Goal: Use online tool/utility: Use online tool/utility

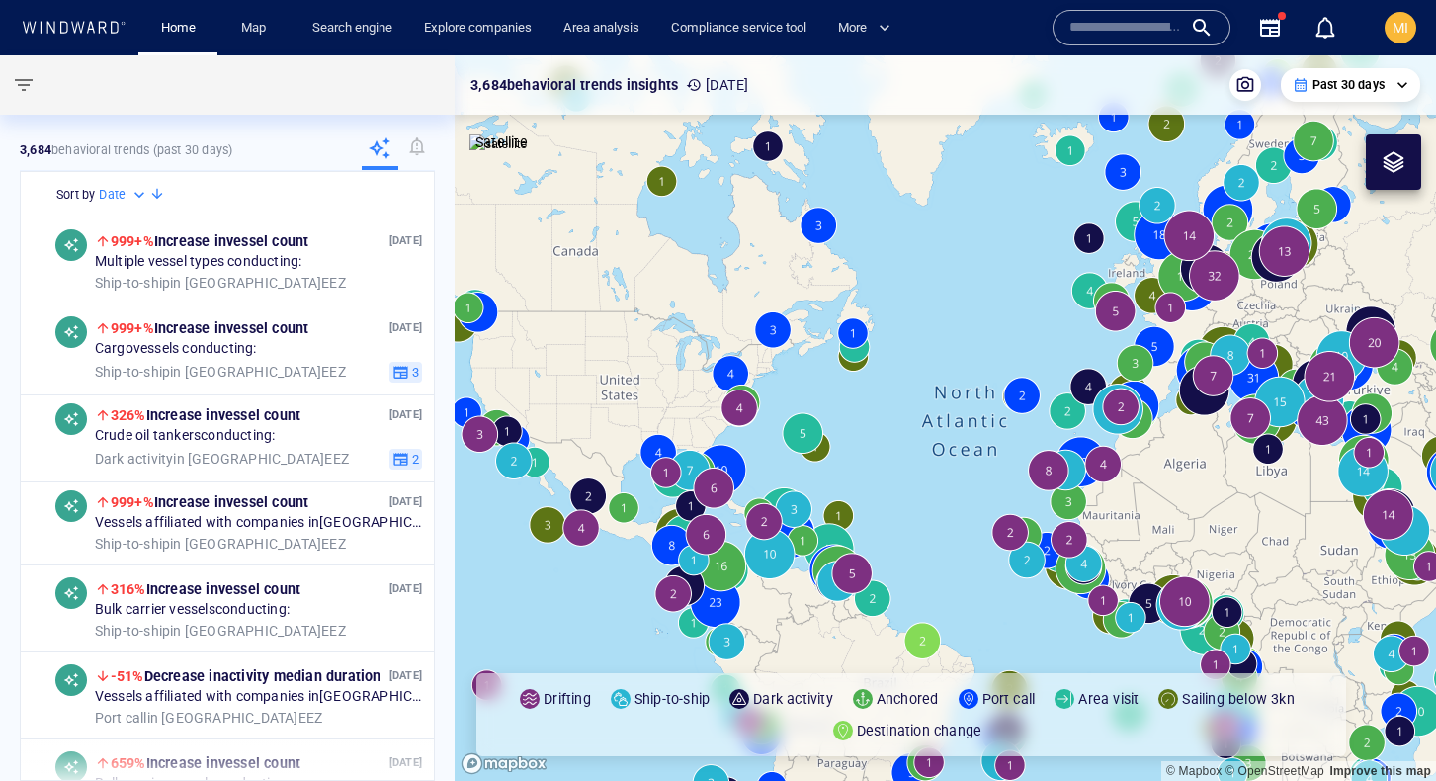
click at [1142, 34] on input "text" at bounding box center [1125, 28] width 113 height 30
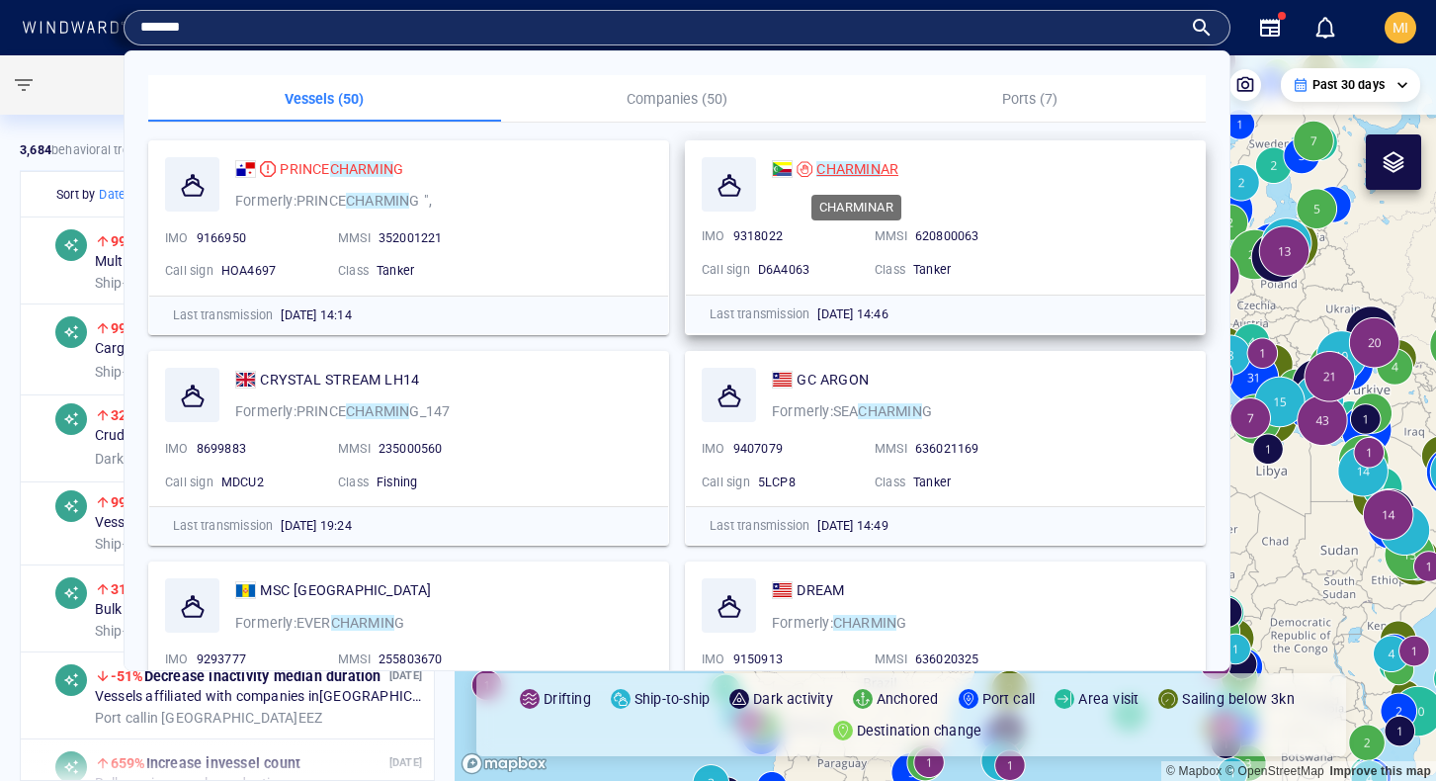
type input "*******"
click at [843, 169] on mark "CHARMIN" at bounding box center [847, 169] width 63 height 16
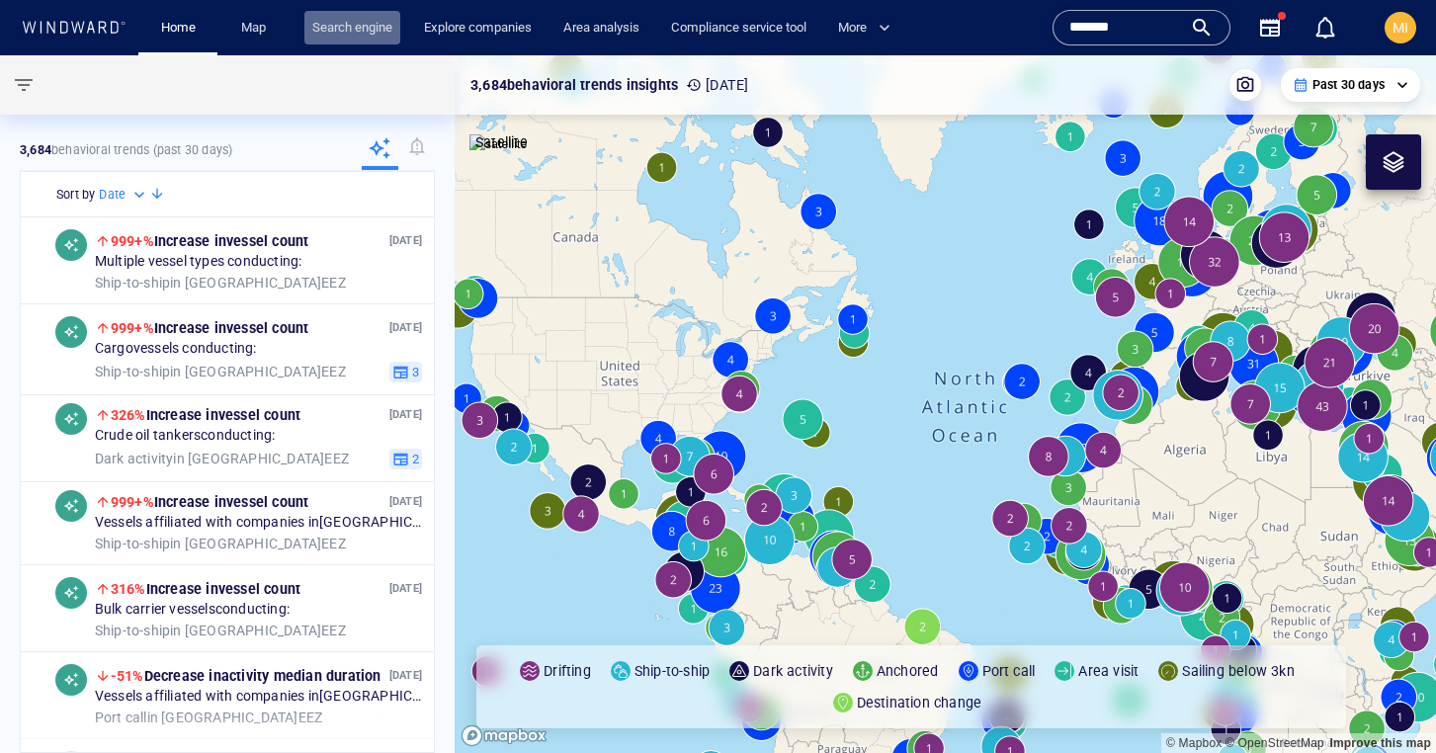
click at [362, 32] on link "Search engine" at bounding box center [352, 28] width 96 height 35
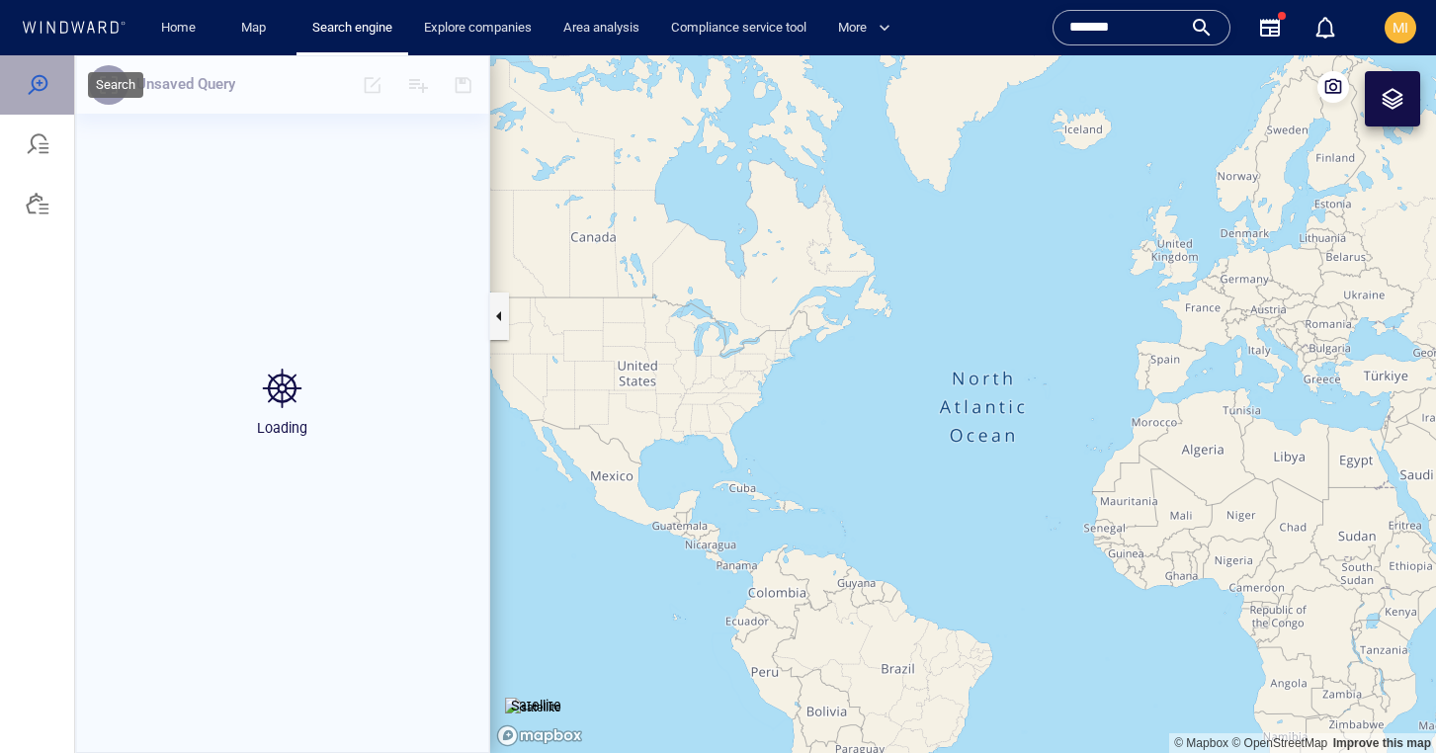
click at [44, 86] on div at bounding box center [38, 85] width 24 height 24
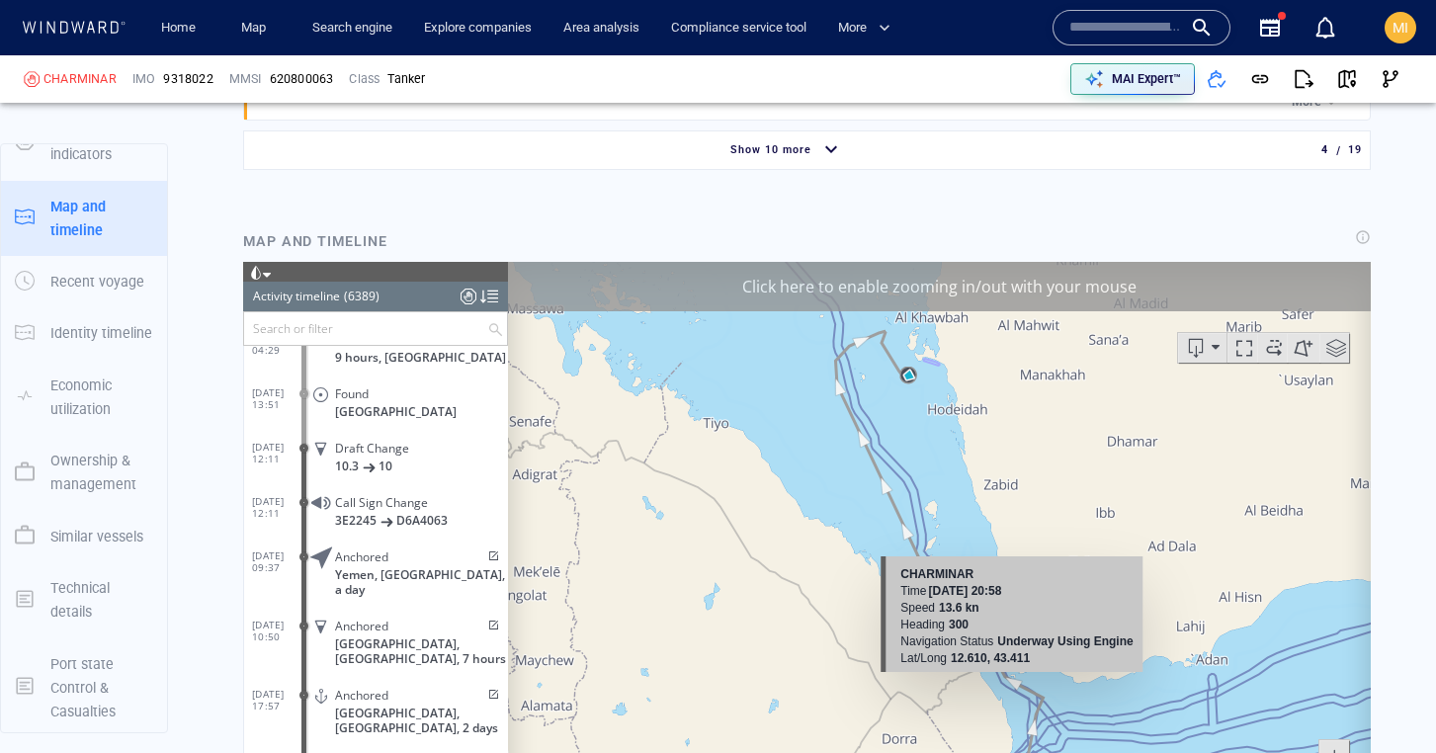
scroll to position [2161, 0]
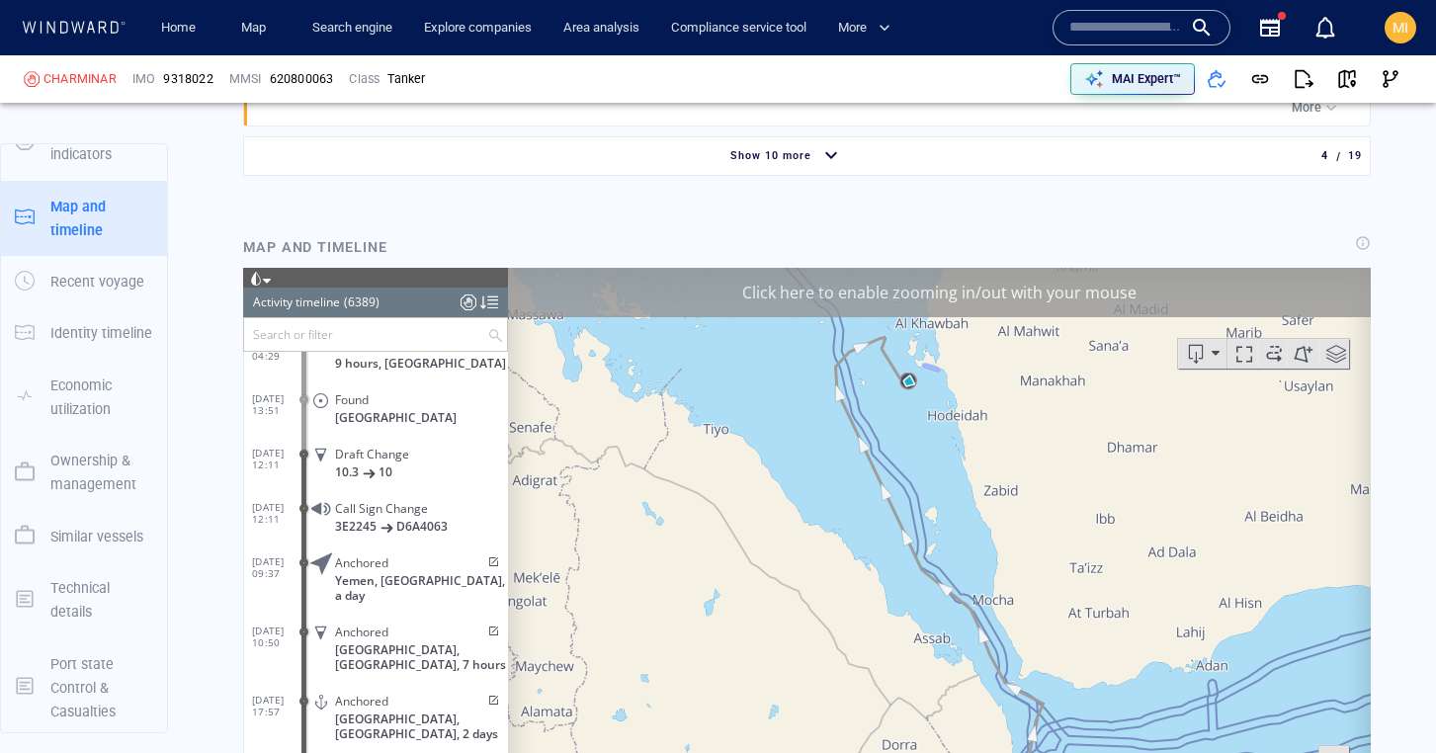
click at [989, 300] on div "Click here to enable zooming in/out with your mouse" at bounding box center [939, 291] width 863 height 49
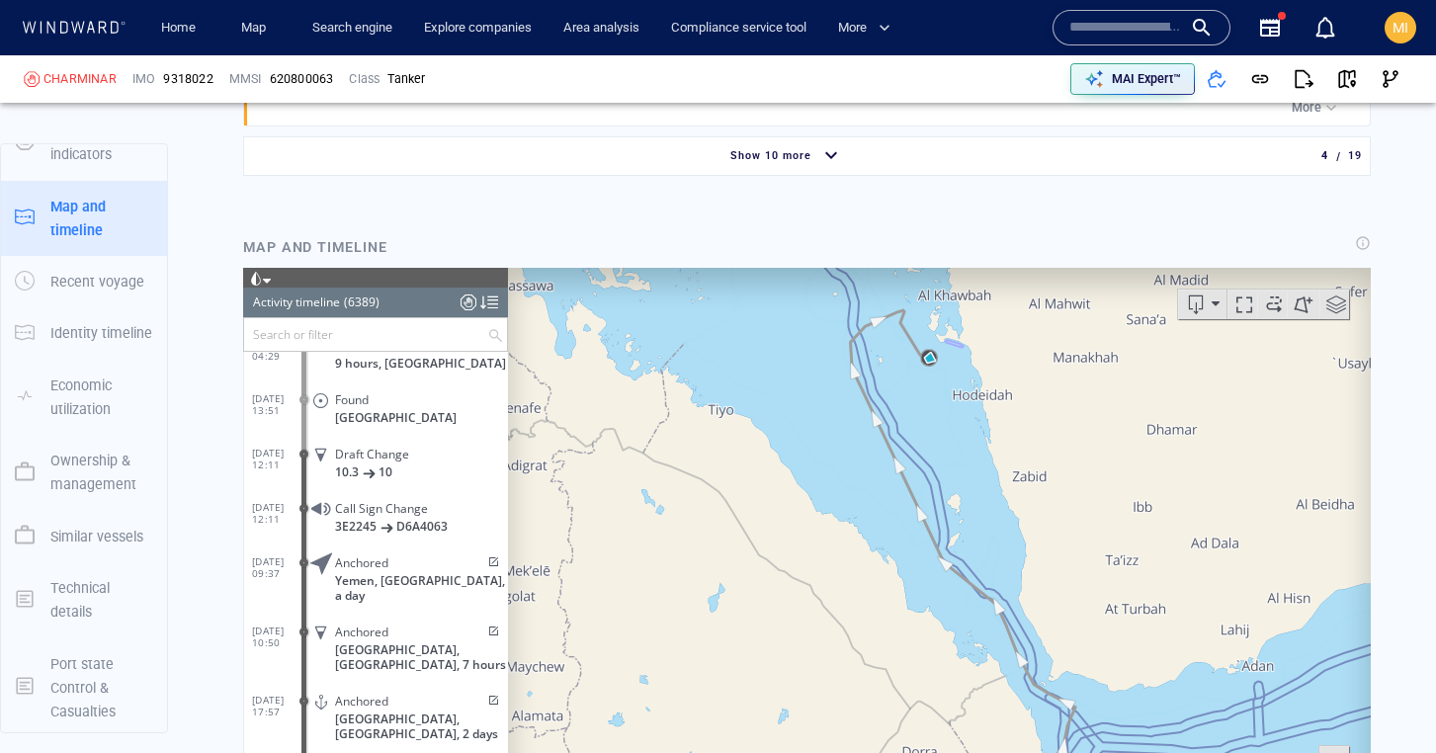
drag, startPoint x: 938, startPoint y: 437, endPoint x: 887, endPoint y: 555, distance: 129.3
click at [887, 554] on canvas "Map" at bounding box center [939, 573] width 863 height 613
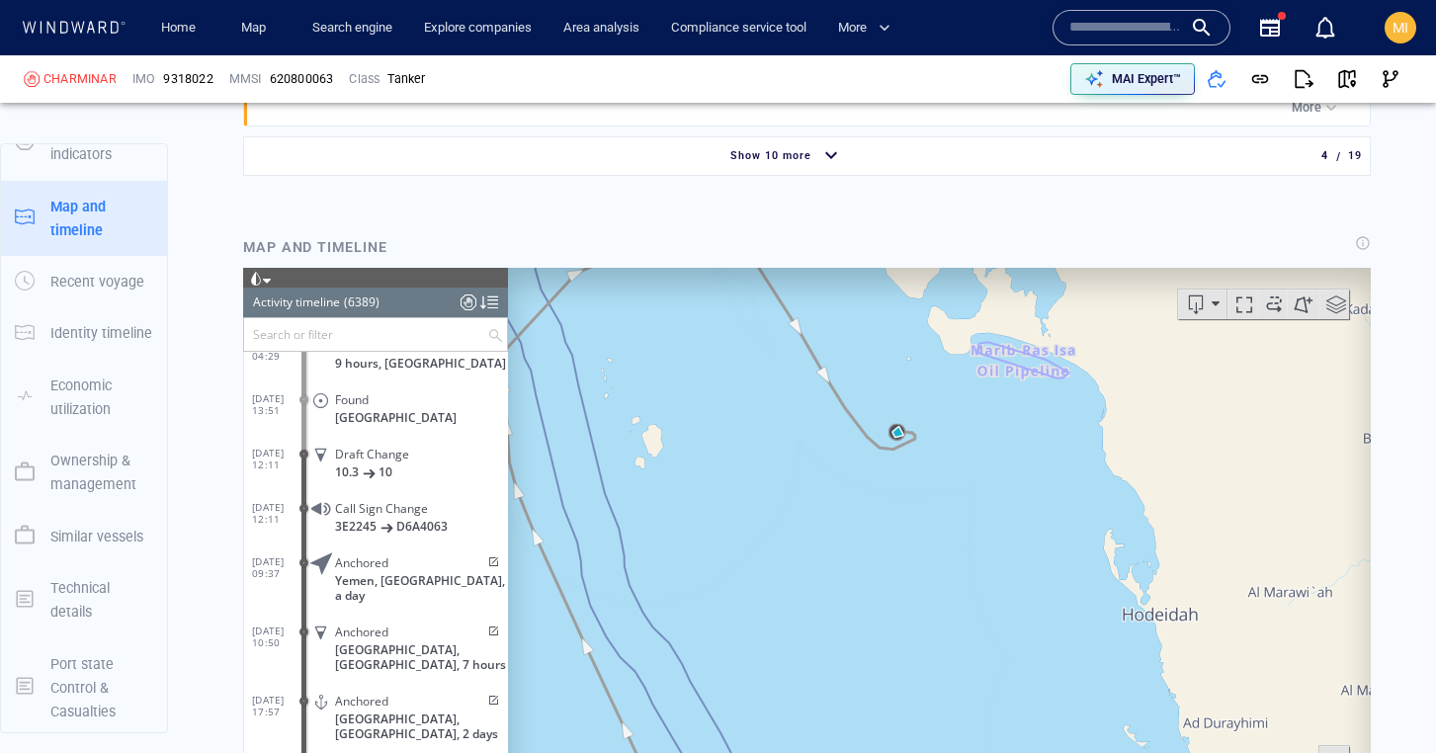
drag, startPoint x: 915, startPoint y: 460, endPoint x: 915, endPoint y: 575, distance: 115.6
click at [915, 573] on canvas "Map" at bounding box center [939, 573] width 863 height 613
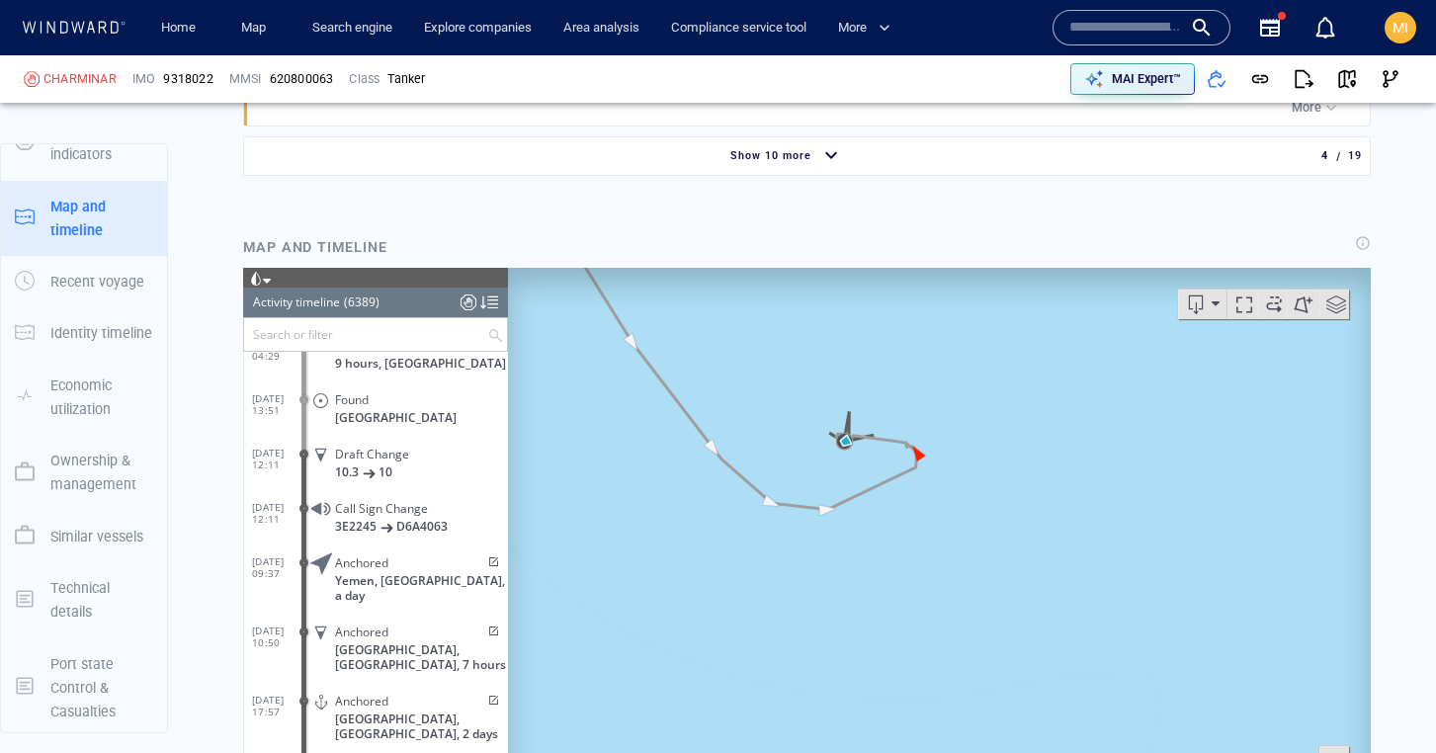
drag, startPoint x: 870, startPoint y: 461, endPoint x: 873, endPoint y: 647, distance: 186.8
click at [873, 647] on canvas "Map" at bounding box center [939, 573] width 863 height 613
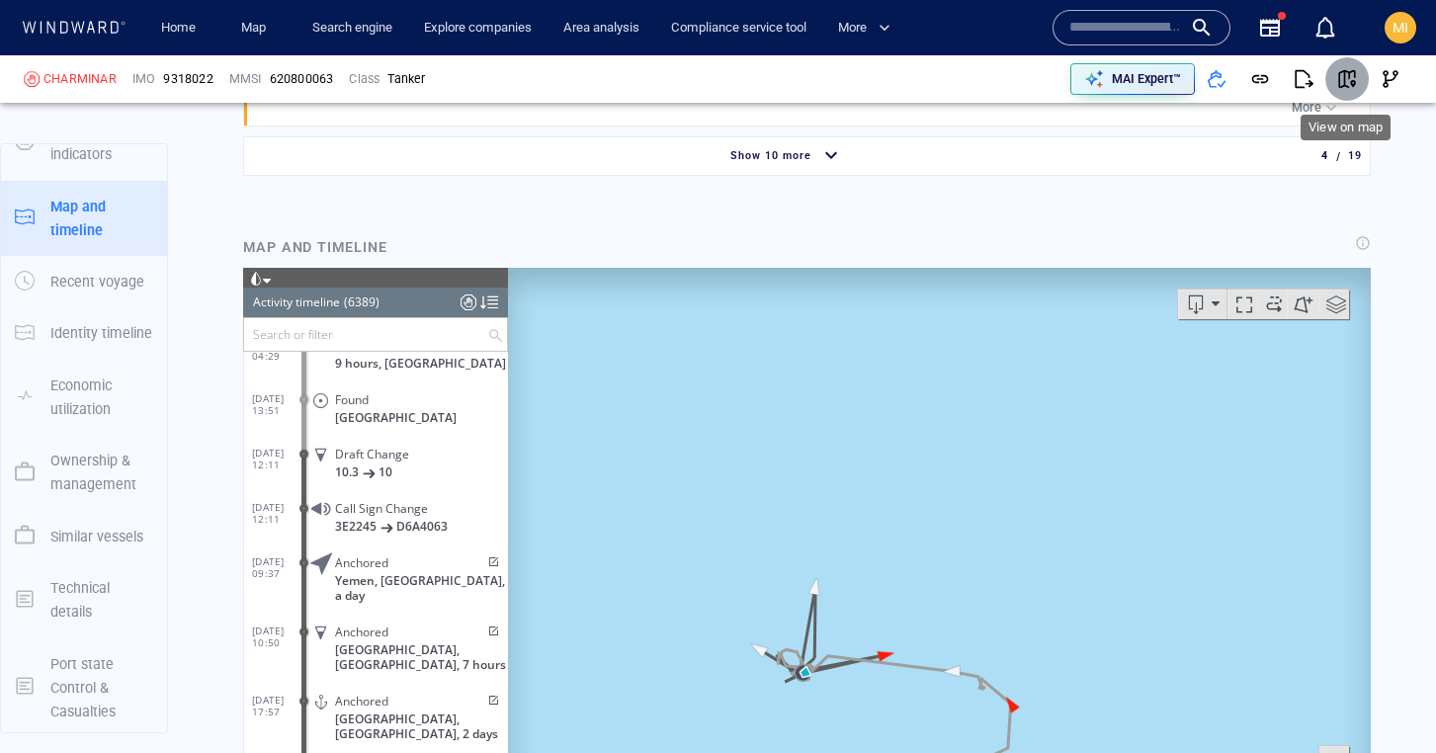
click at [1348, 80] on span "button" at bounding box center [1347, 79] width 20 height 20
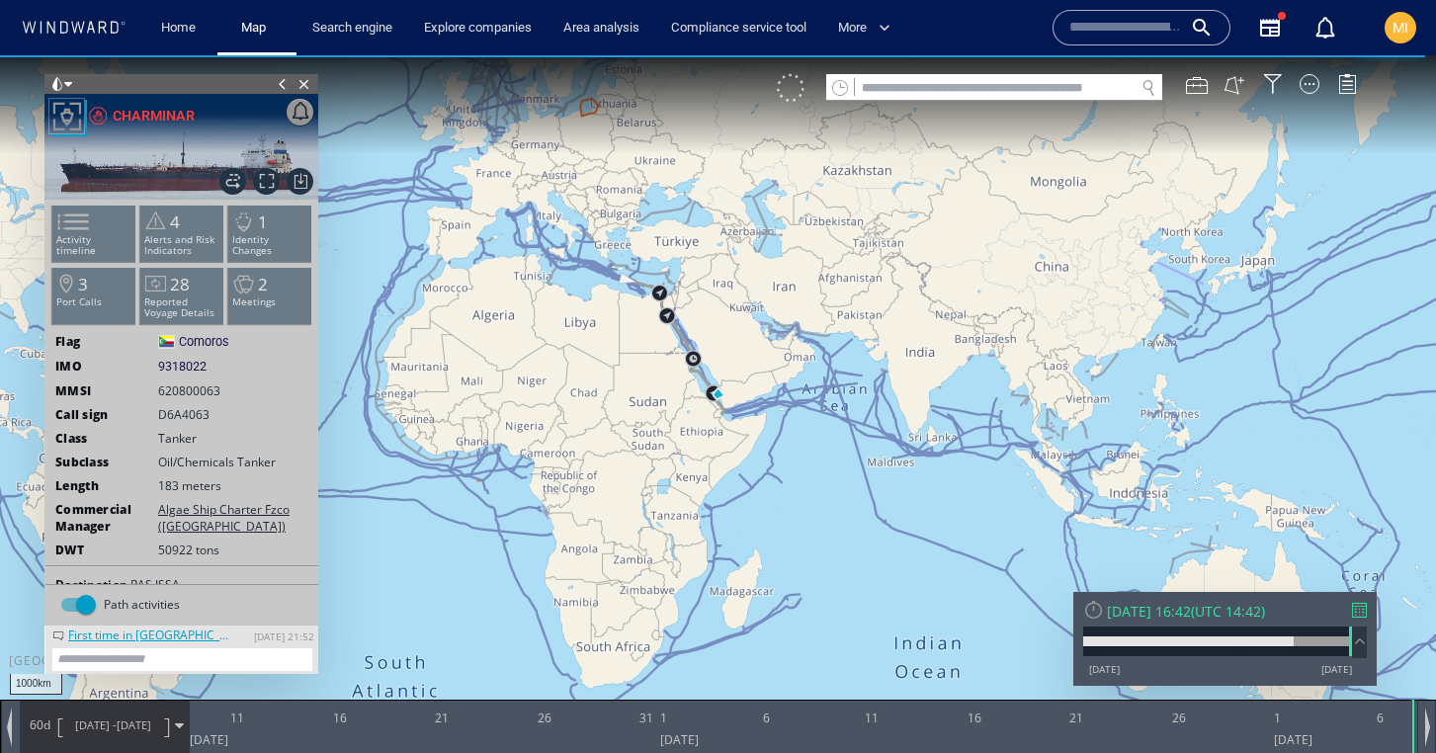
click at [792, 96] on div at bounding box center [791, 88] width 28 height 28
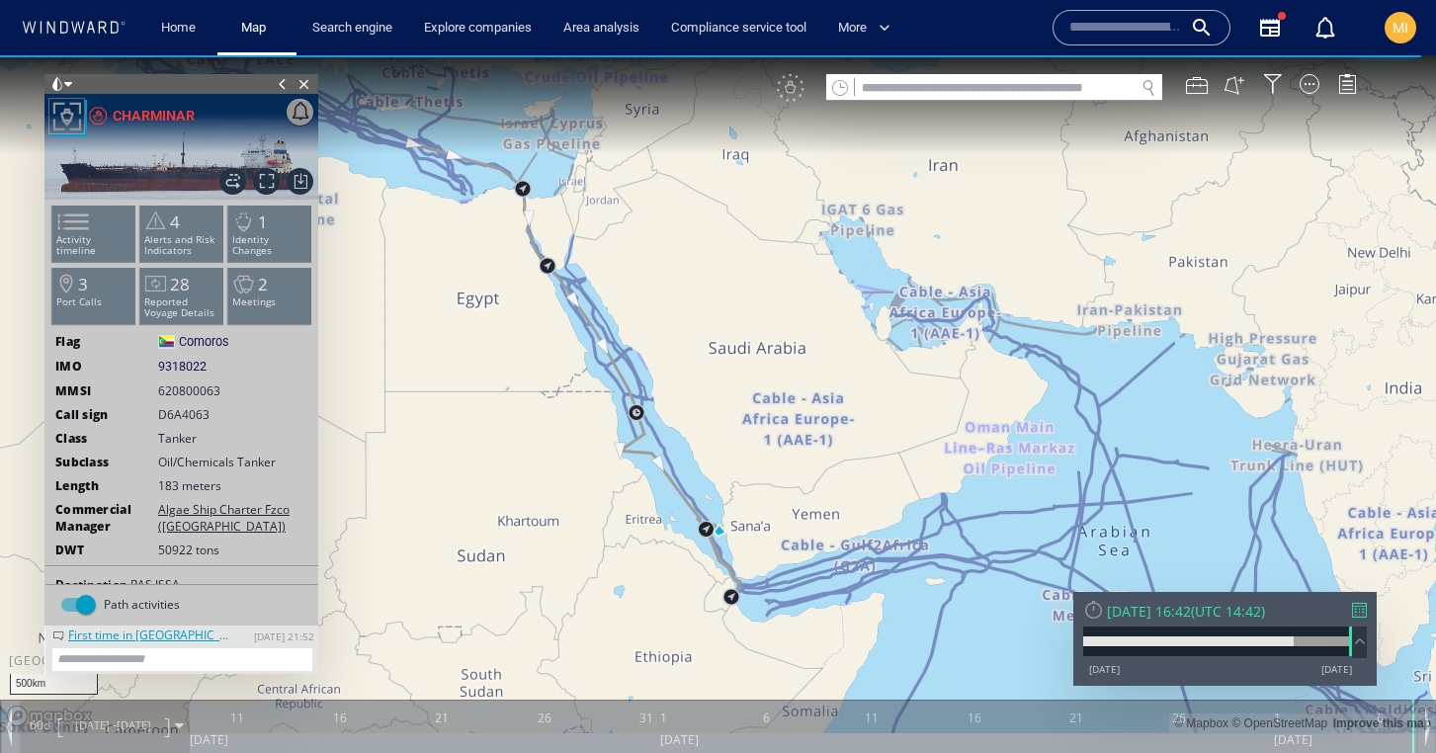
drag, startPoint x: 727, startPoint y: 509, endPoint x: 763, endPoint y: 343, distance: 169.8
click at [763, 343] on canvas "Map" at bounding box center [718, 394] width 1436 height 678
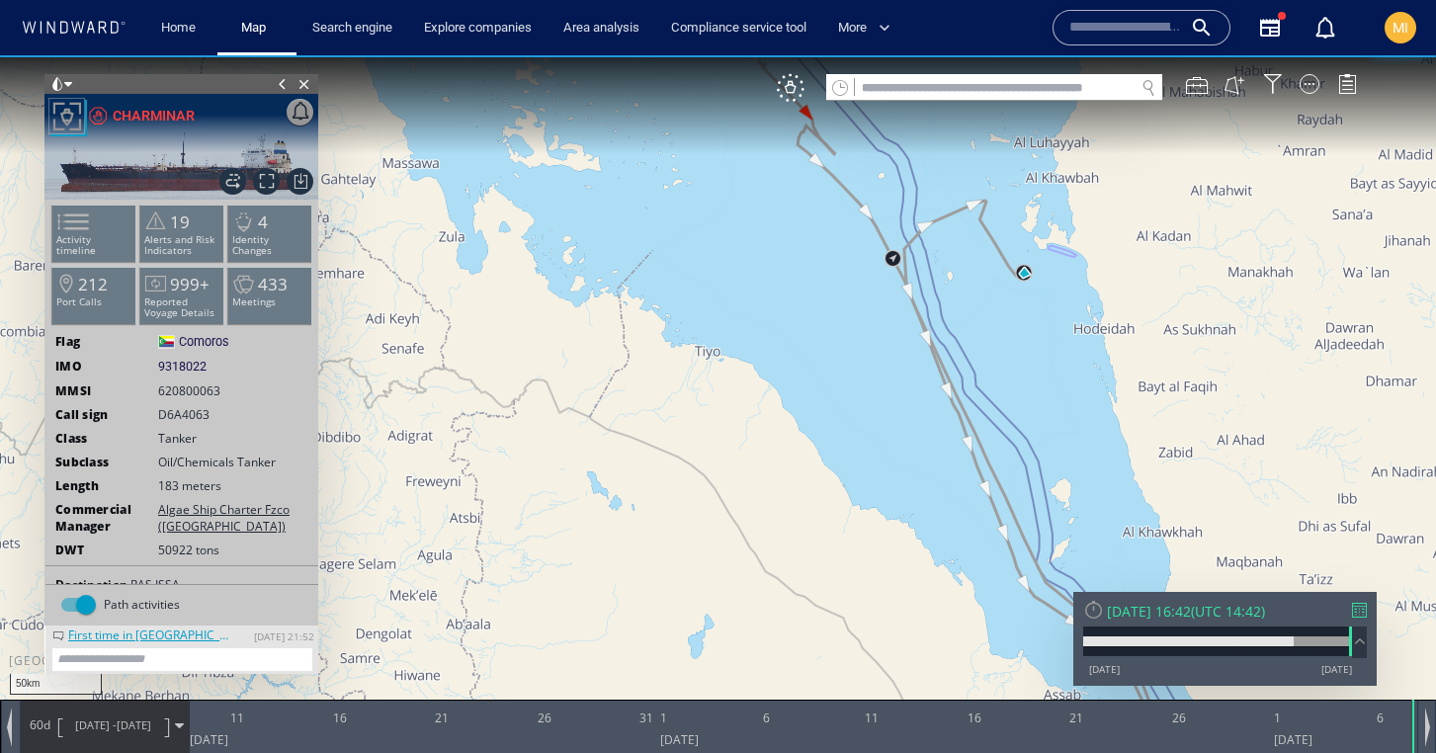
drag, startPoint x: 819, startPoint y: 283, endPoint x: 750, endPoint y: 426, distance: 159.1
click at [750, 424] on canvas "Map" at bounding box center [718, 394] width 1436 height 678
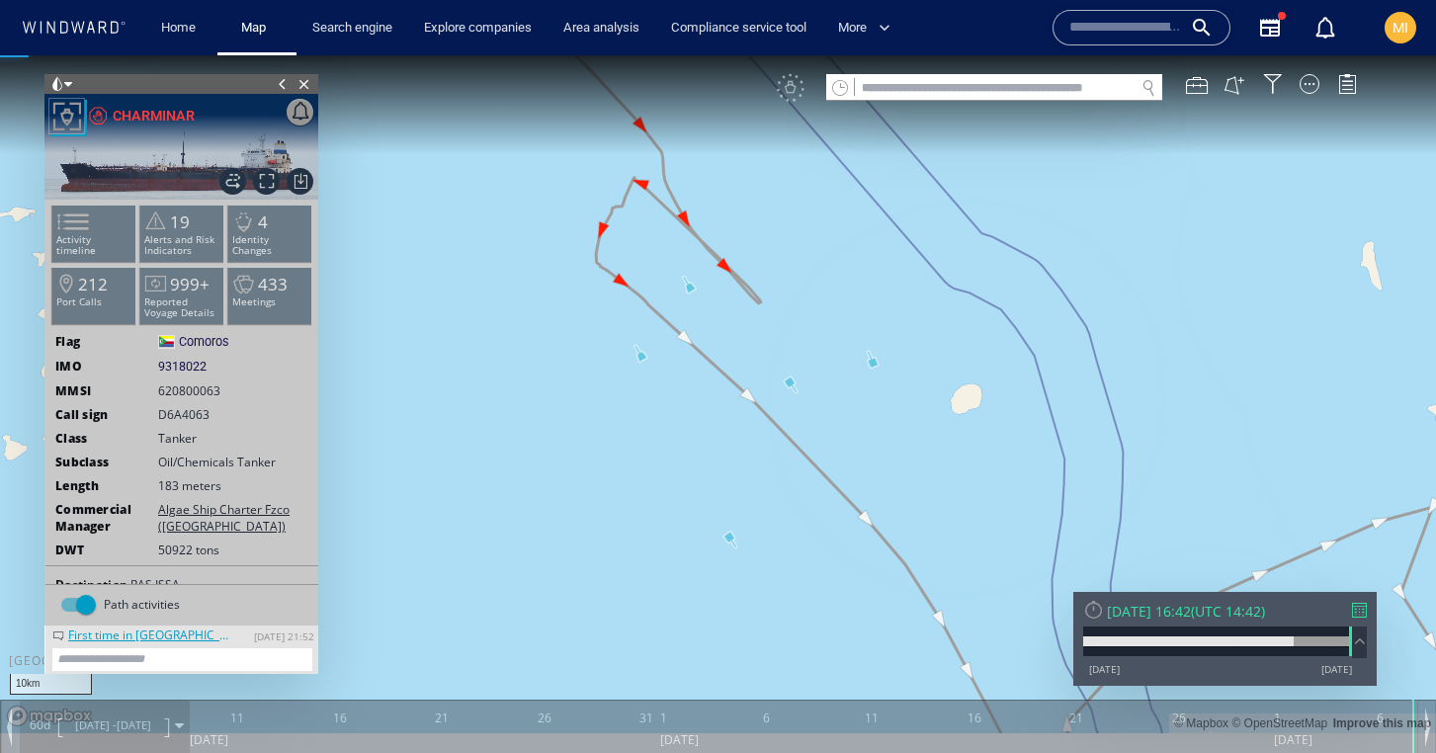
drag, startPoint x: 744, startPoint y: 297, endPoint x: 679, endPoint y: 637, distance: 346.2
click at [679, 637] on canvas "Map" at bounding box center [718, 394] width 1436 height 678
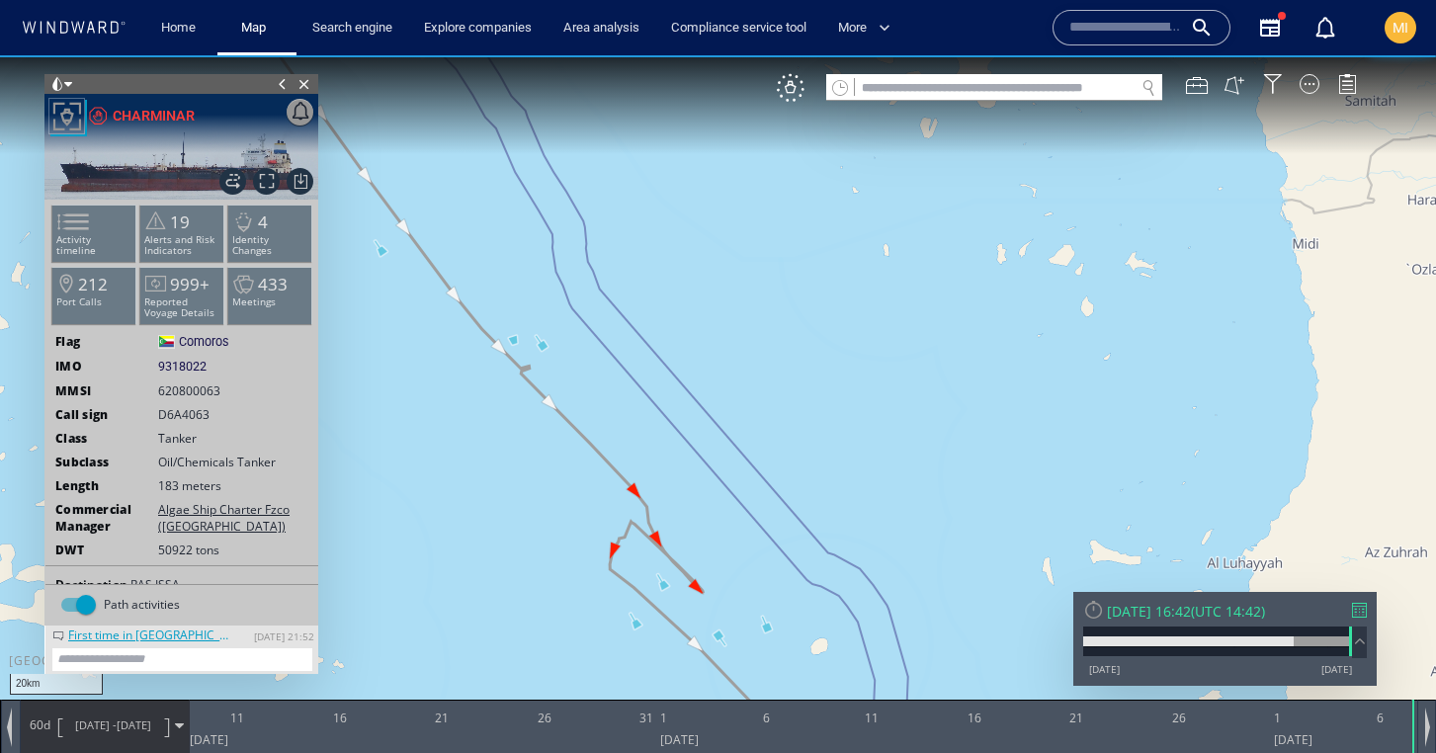
drag, startPoint x: 742, startPoint y: 573, endPoint x: 742, endPoint y: 530, distance: 43.5
click at [742, 536] on canvas "Map" at bounding box center [718, 394] width 1436 height 678
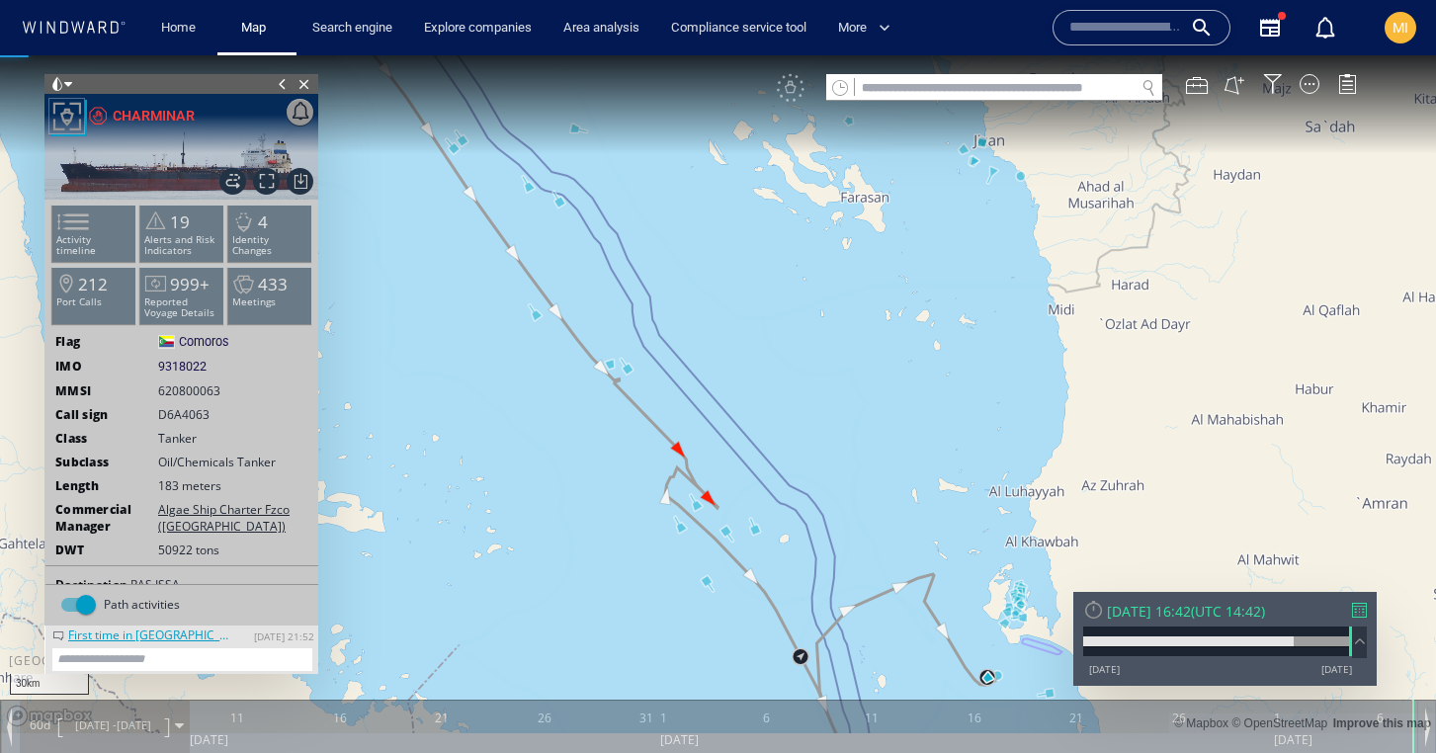
drag, startPoint x: 869, startPoint y: 572, endPoint x: 830, endPoint y: 471, distance: 107.9
click at [831, 474] on canvas "Map" at bounding box center [718, 394] width 1436 height 678
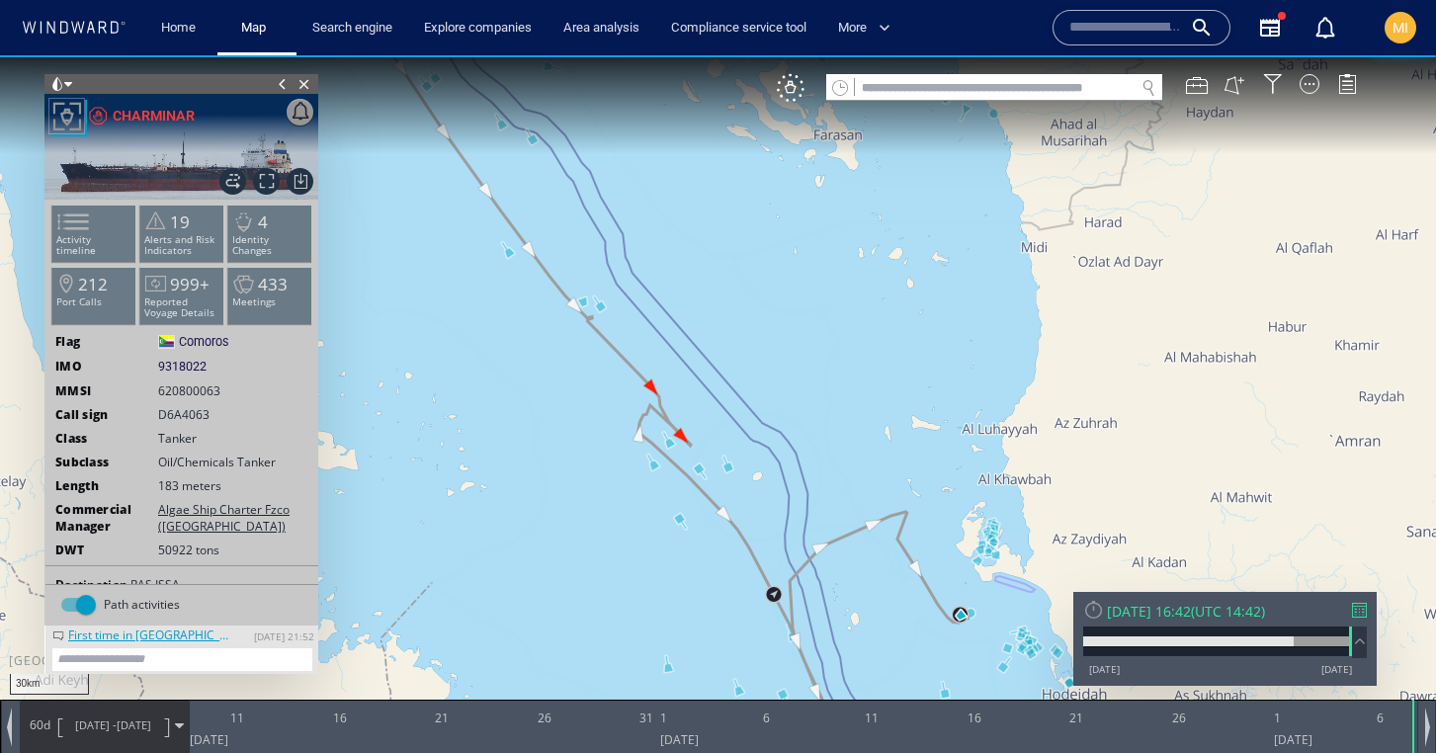
drag, startPoint x: 958, startPoint y: 556, endPoint x: 926, endPoint y: 437, distance: 123.7
click at [927, 438] on canvas "Map" at bounding box center [718, 394] width 1436 height 678
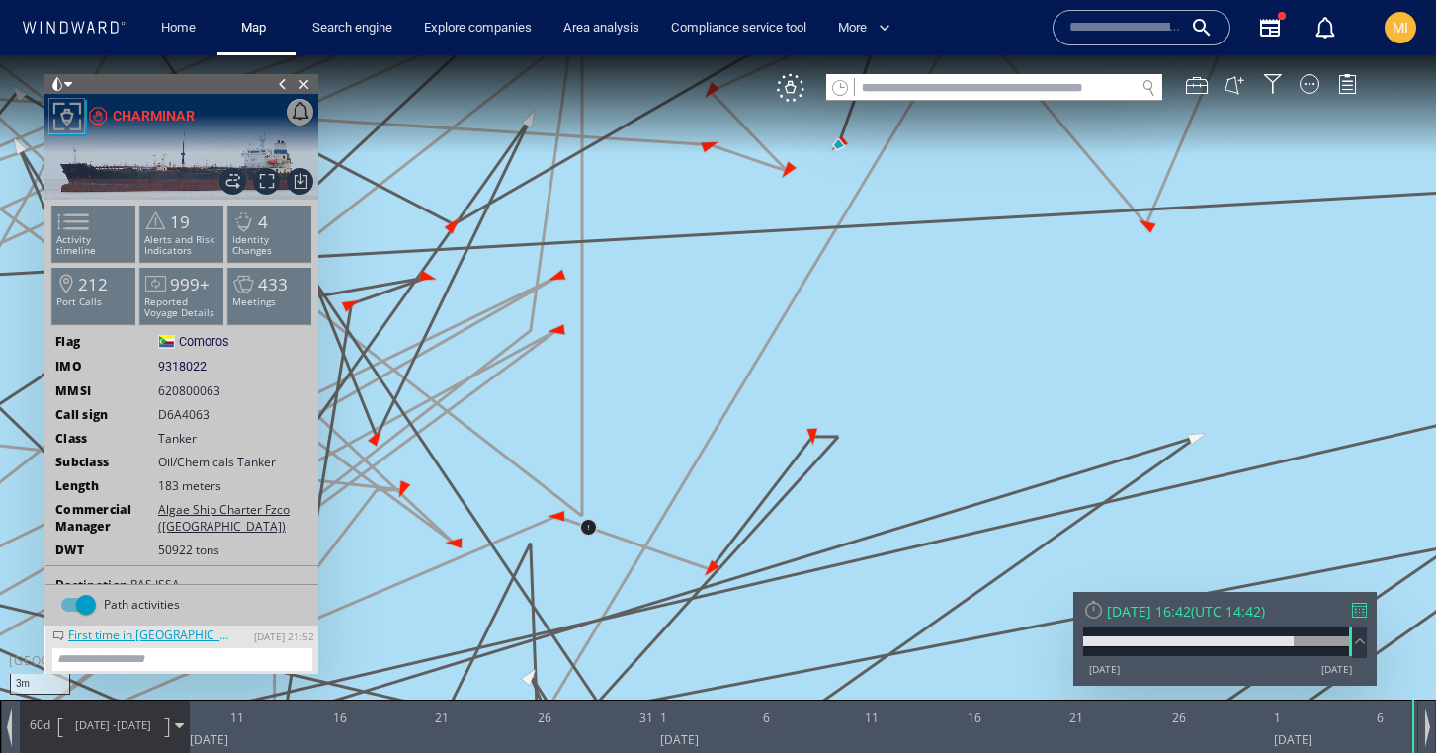
drag, startPoint x: 845, startPoint y: 264, endPoint x: 846, endPoint y: 406, distance: 142.3
click at [845, 405] on canvas "Map" at bounding box center [718, 394] width 1436 height 678
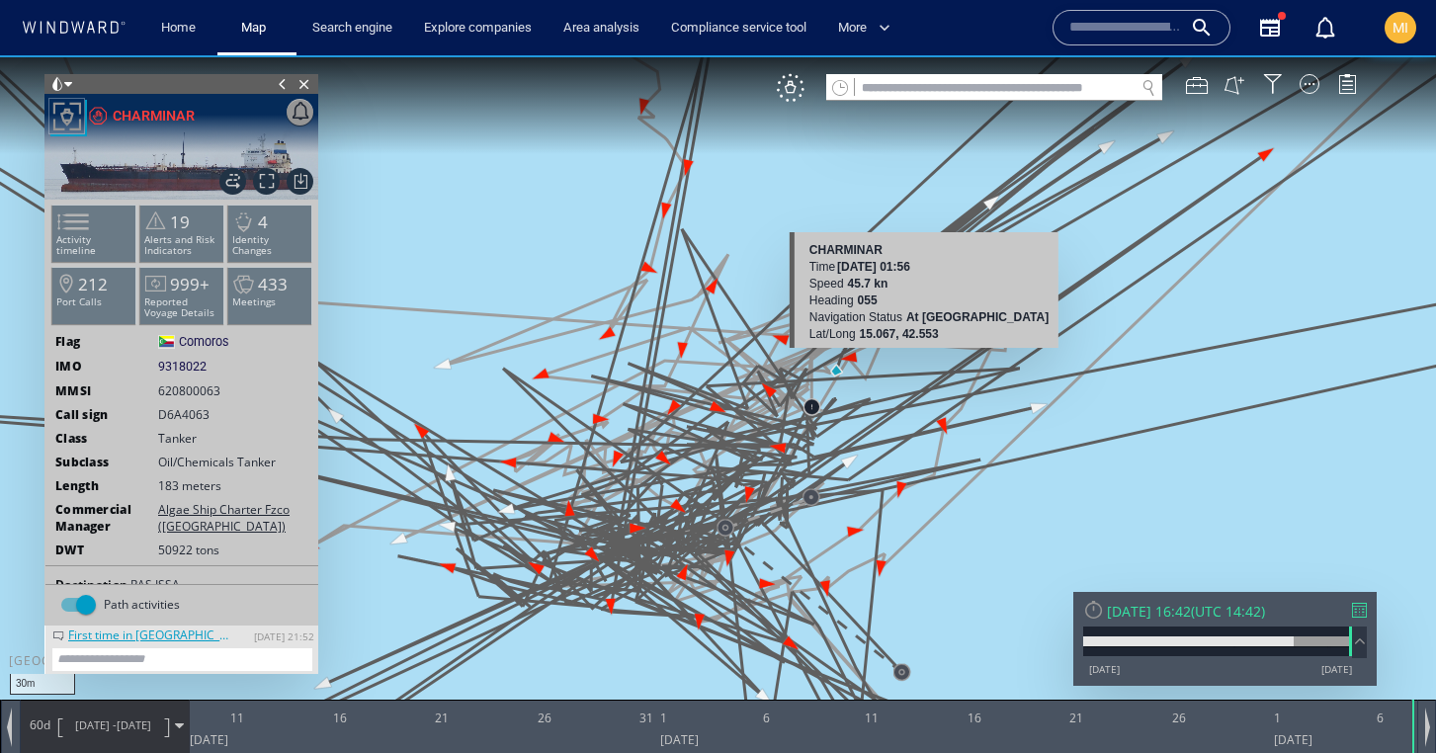
drag, startPoint x: 829, startPoint y: 467, endPoint x: 903, endPoint y: 366, distance: 125.1
click at [903, 366] on canvas "Map" at bounding box center [718, 394] width 1436 height 678
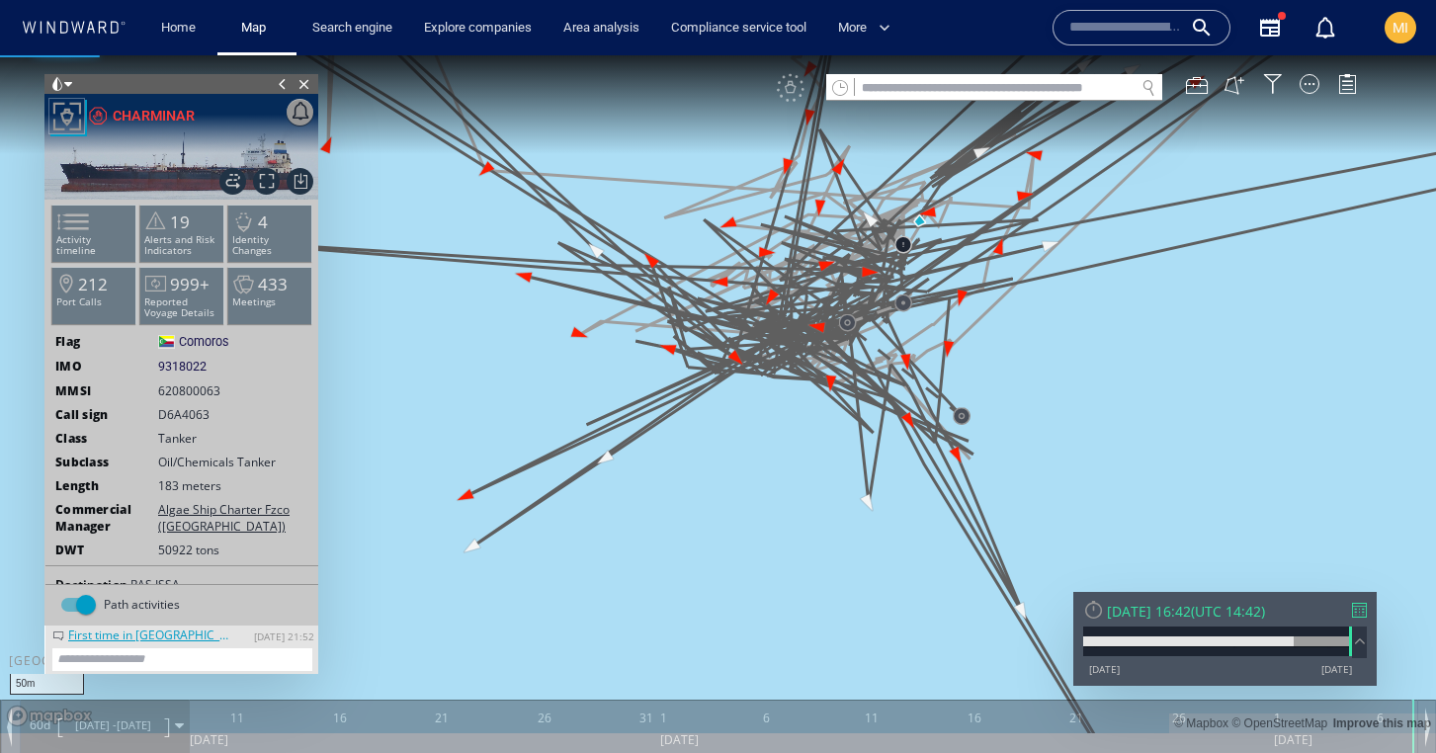
drag, startPoint x: 921, startPoint y: 225, endPoint x: 826, endPoint y: 405, distance: 203.4
click at [826, 405] on canvas "Map" at bounding box center [718, 394] width 1436 height 678
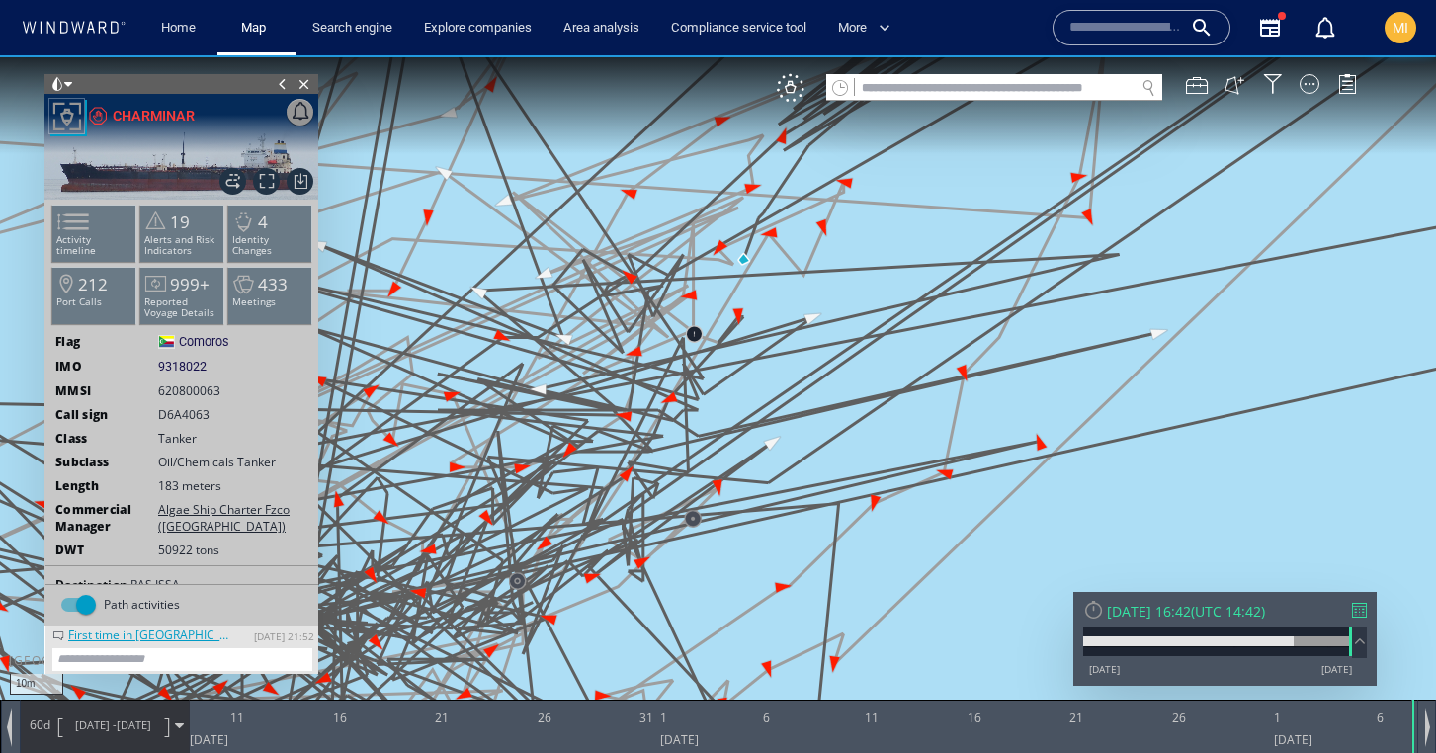
drag, startPoint x: 833, startPoint y: 473, endPoint x: 1125, endPoint y: 396, distance: 301.6
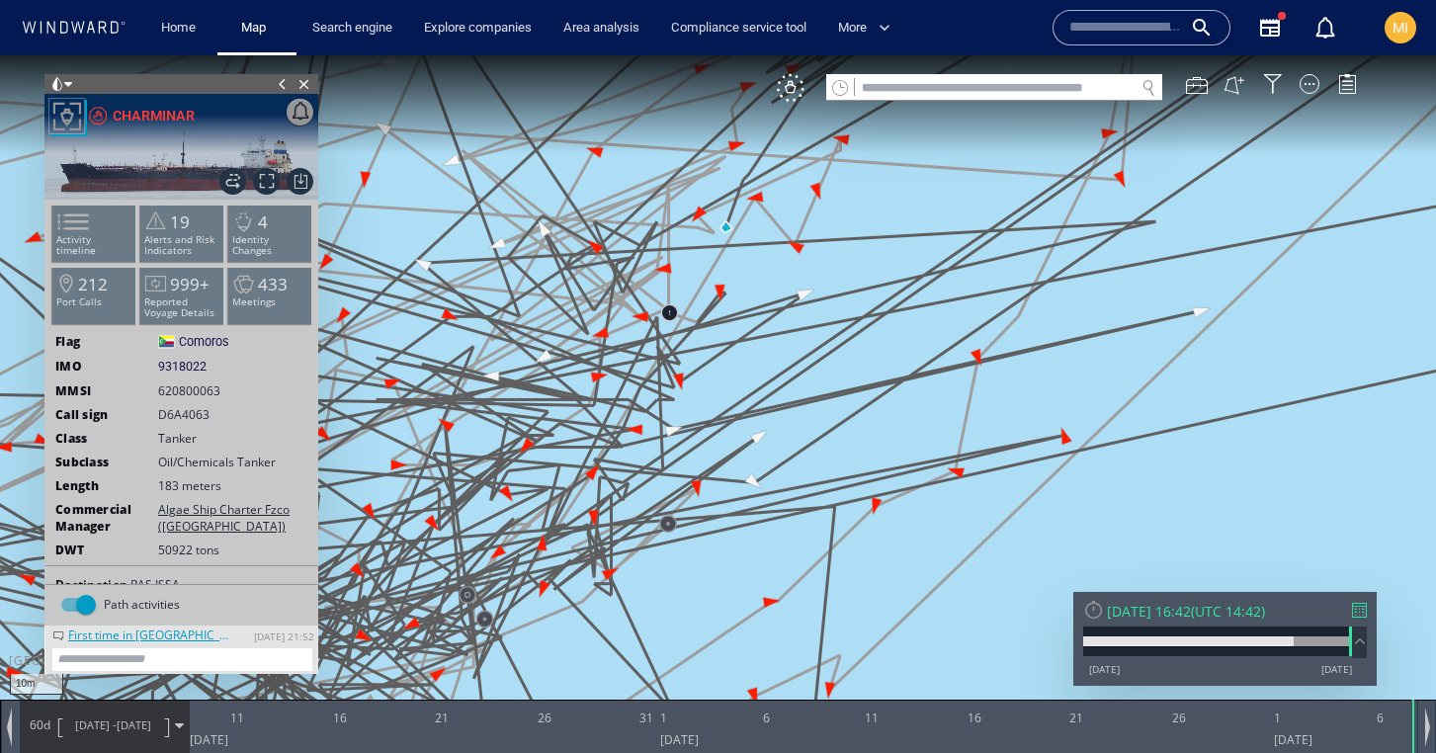
click at [1033, 430] on canvas "Map" at bounding box center [718, 394] width 1436 height 678
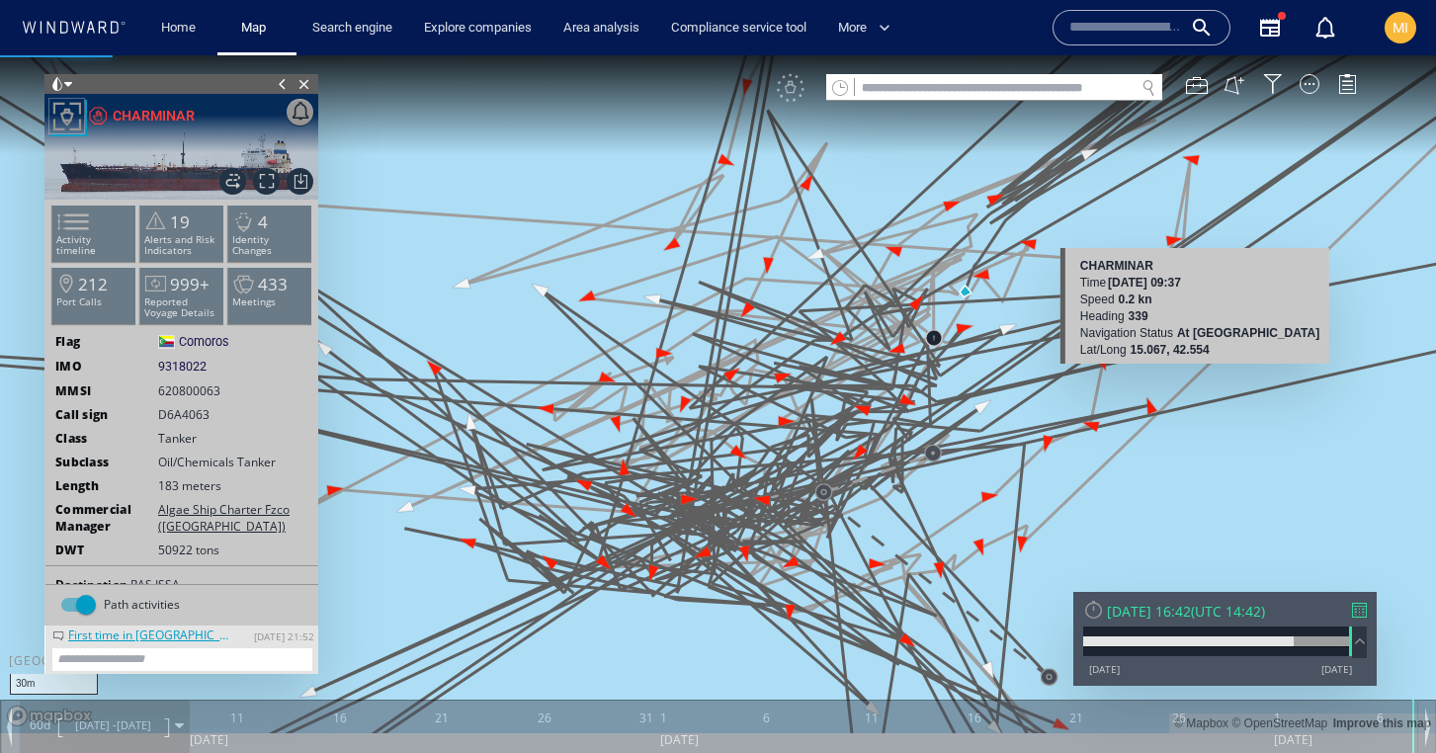
drag, startPoint x: 1033, startPoint y: 430, endPoint x: 1200, endPoint y: 353, distance: 184.0
click at [1200, 353] on canvas "Map" at bounding box center [718, 394] width 1436 height 678
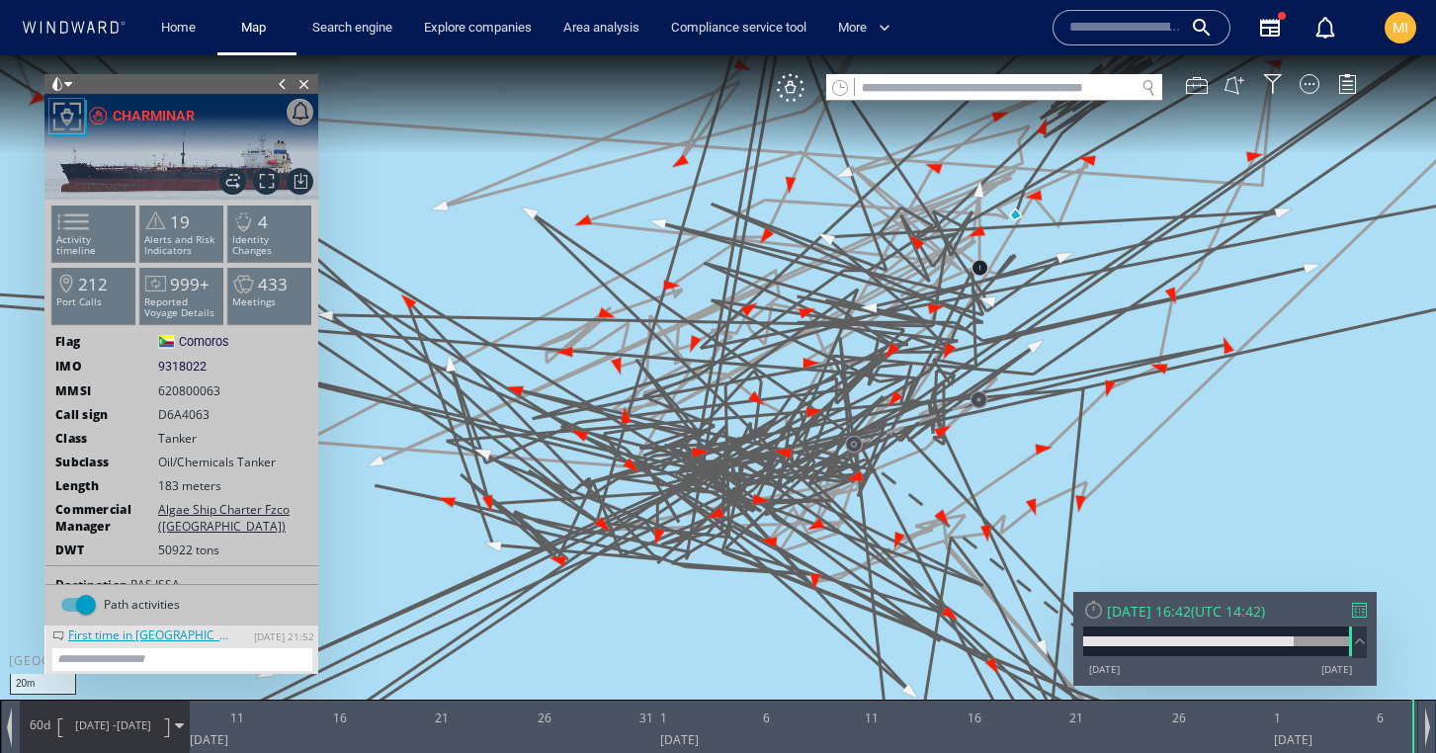
click at [951, 93] on input "text" at bounding box center [995, 88] width 280 height 27
paste input "*******"
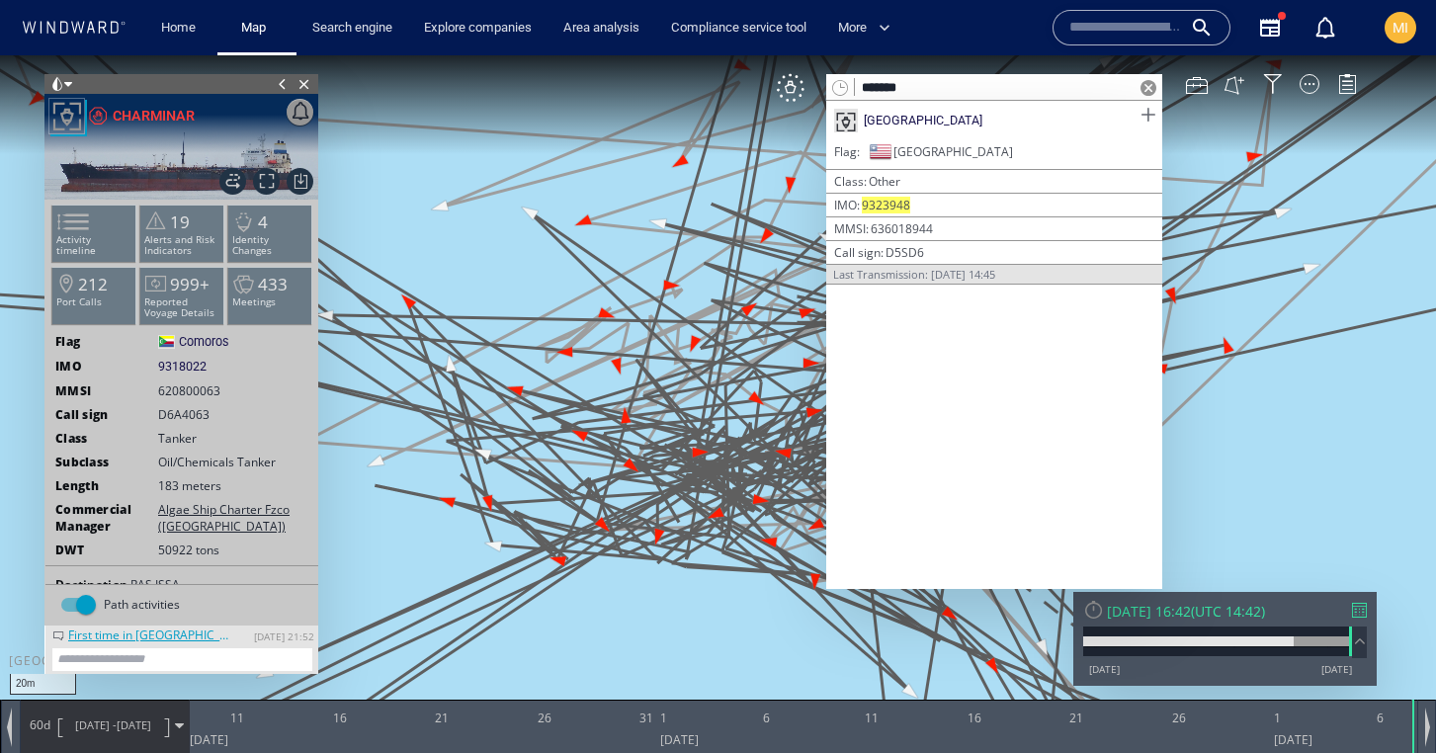
type input "*******"
click at [1146, 113] on span at bounding box center [1148, 115] width 25 height 25
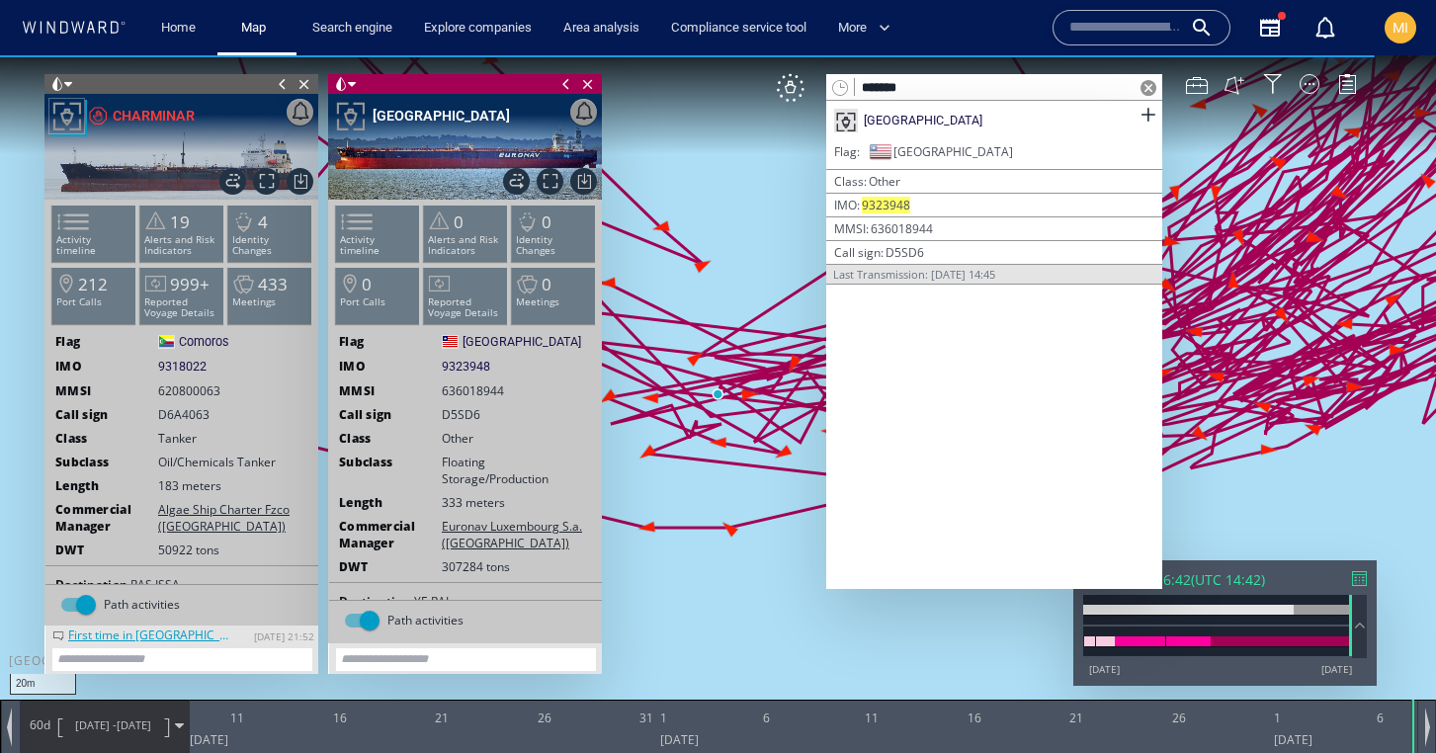
click at [563, 84] on span at bounding box center [566, 84] width 22 height 20
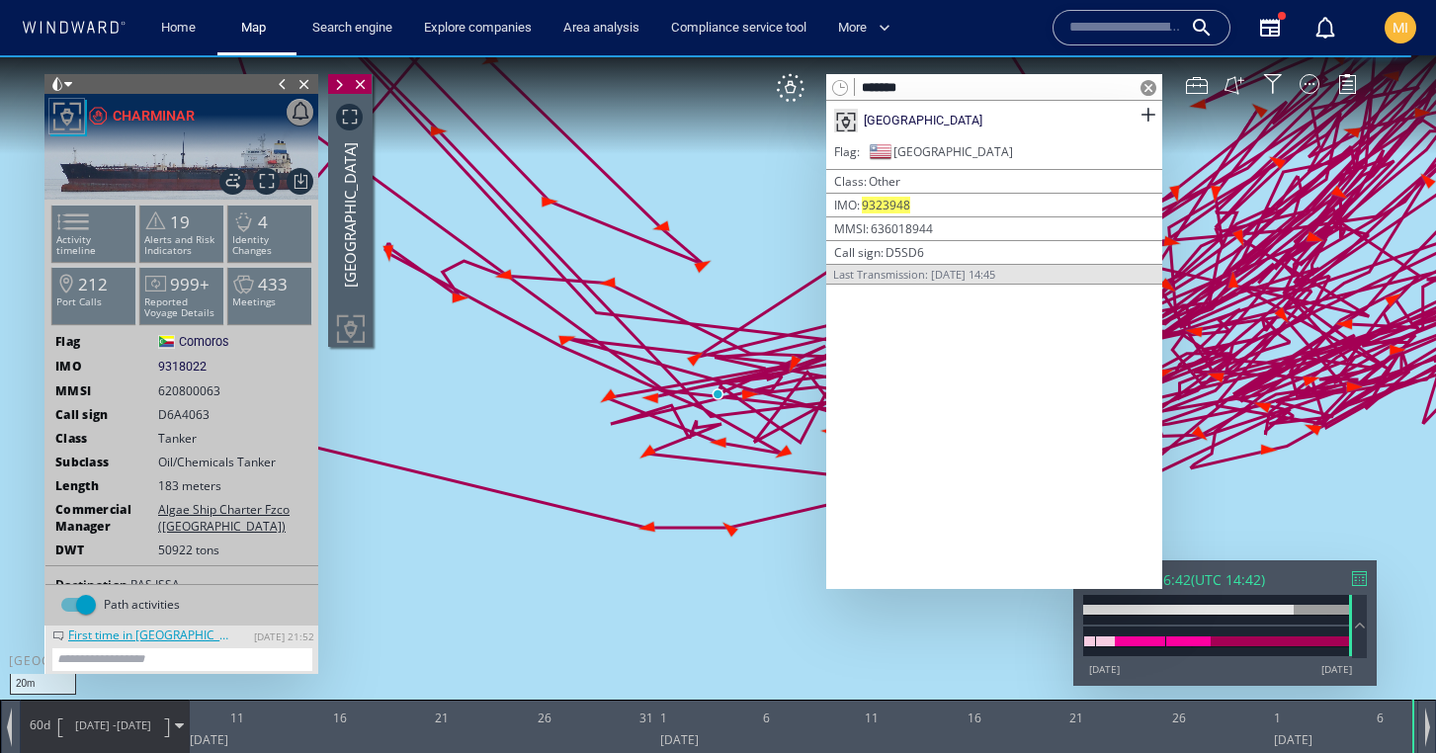
click at [282, 84] on span at bounding box center [283, 84] width 22 height 20
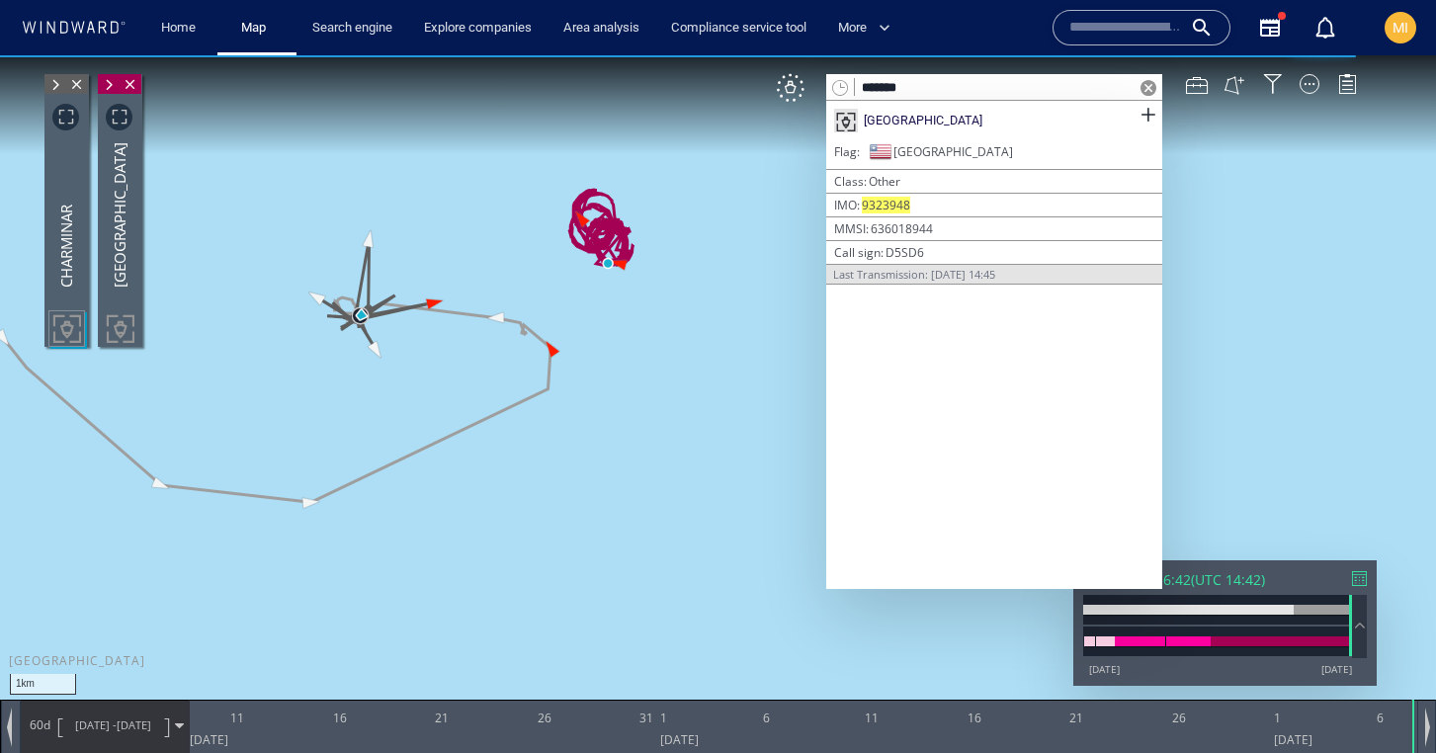
drag, startPoint x: 596, startPoint y: 292, endPoint x: 642, endPoint y: 391, distance: 110.1
click at [642, 391] on canvas "Map" at bounding box center [718, 394] width 1436 height 678
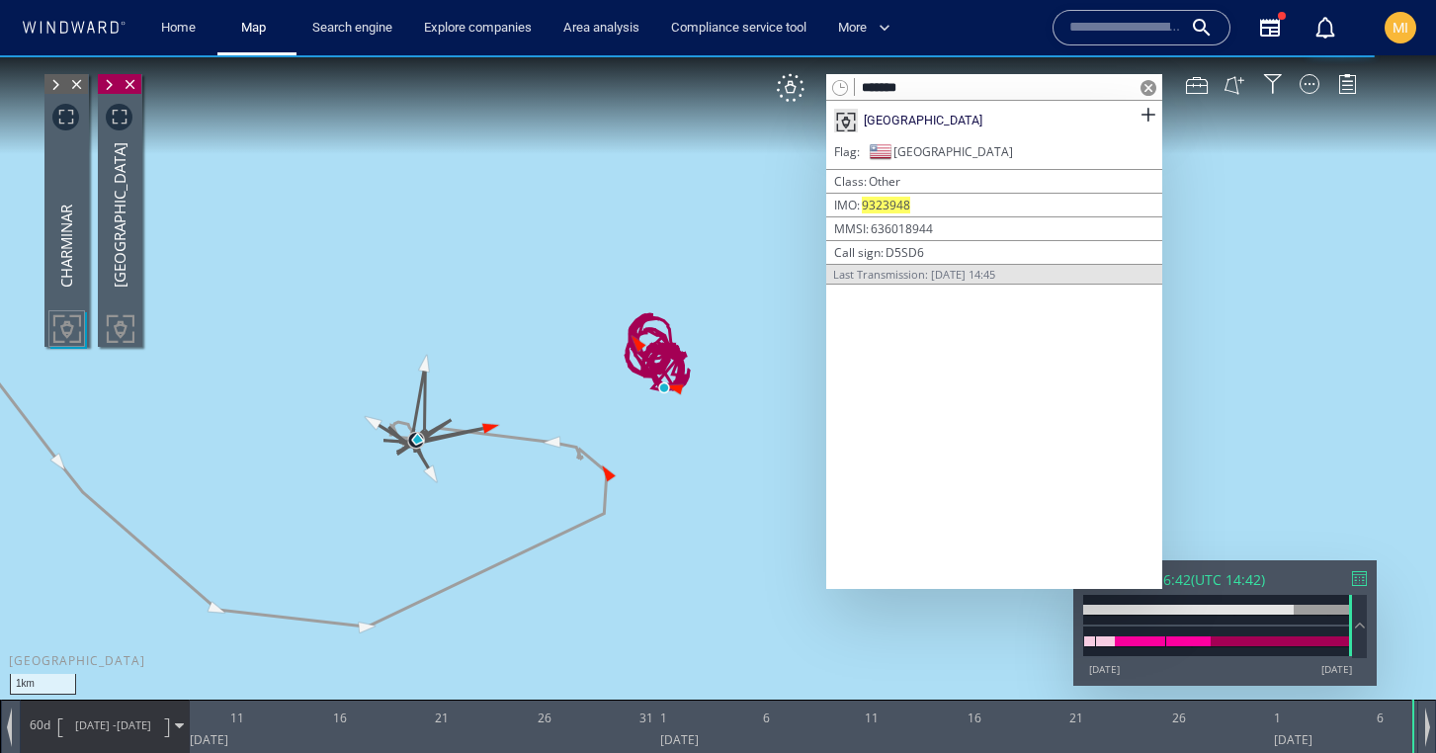
click at [1150, 85] on span at bounding box center [1149, 88] width 16 height 16
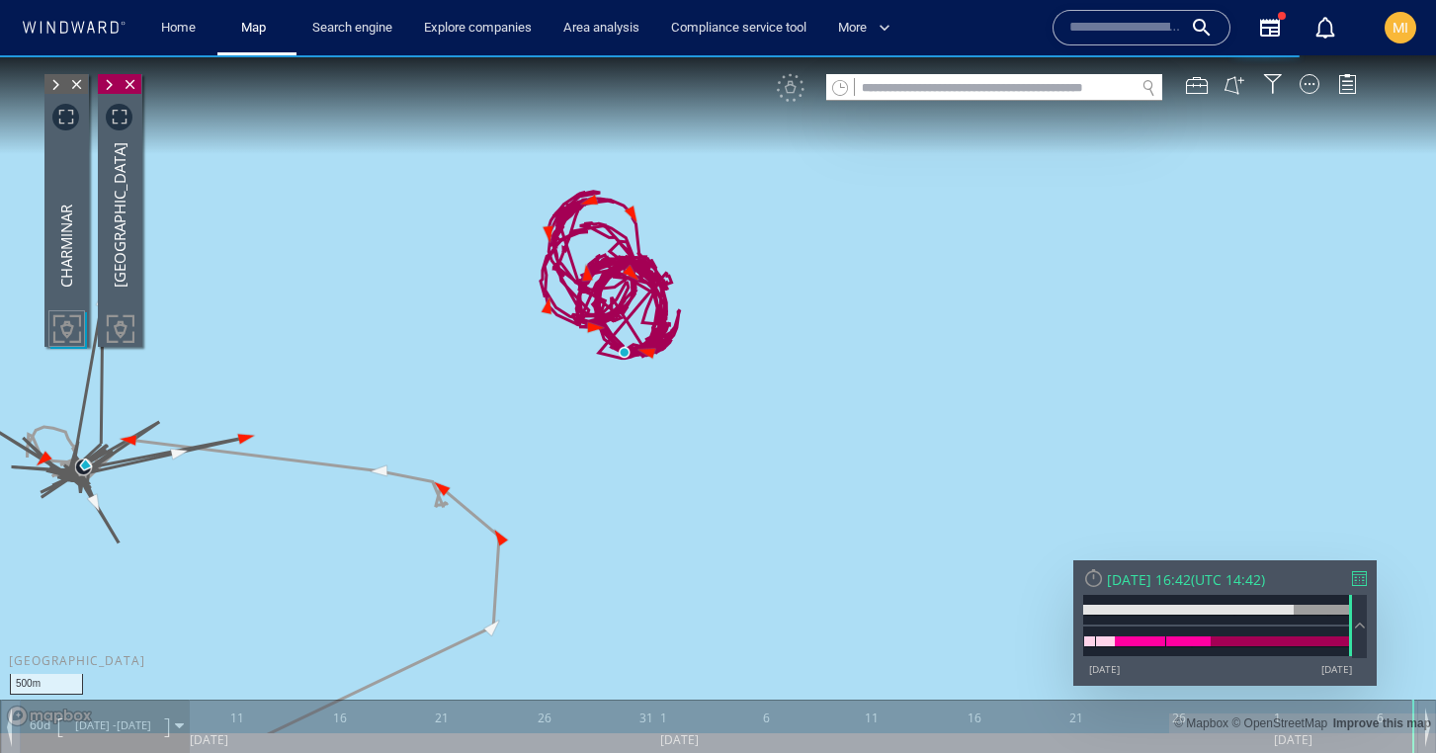
drag, startPoint x: 700, startPoint y: 416, endPoint x: 882, endPoint y: 430, distance: 182.4
click at [880, 430] on canvas "Map" at bounding box center [718, 394] width 1436 height 678
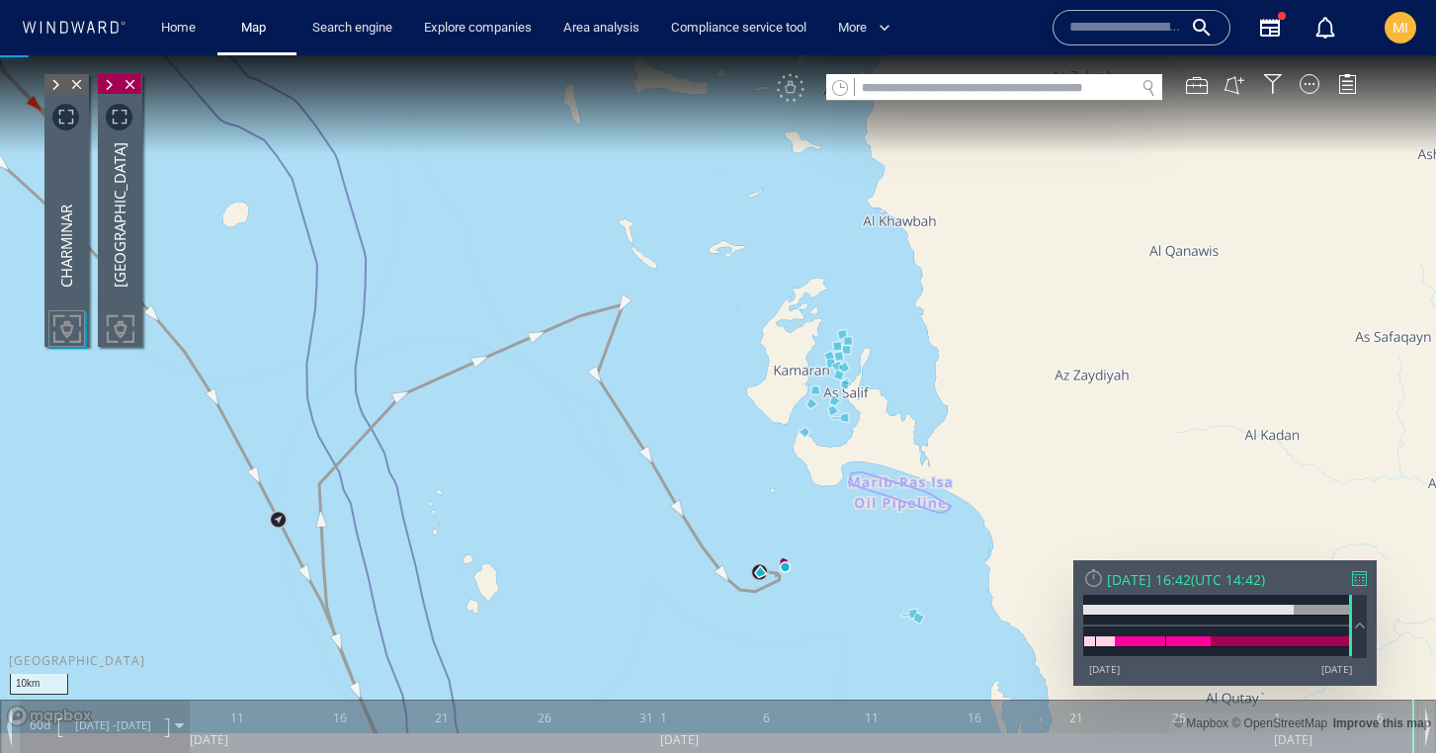
drag, startPoint x: 670, startPoint y: 615, endPoint x: 694, endPoint y: 406, distance: 209.9
click at [693, 410] on canvas "Map" at bounding box center [718, 394] width 1436 height 678
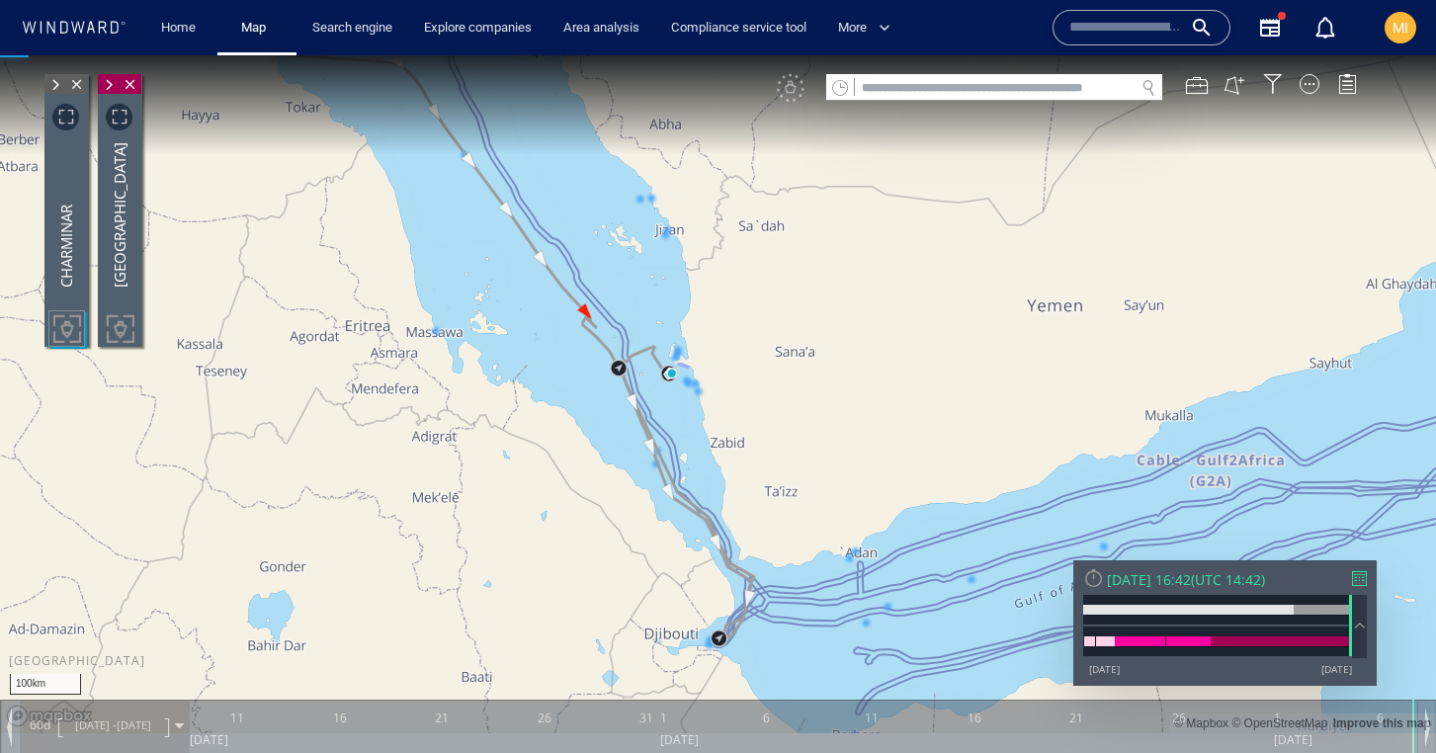
drag, startPoint x: 687, startPoint y: 500, endPoint x: 685, endPoint y: 331, distance: 169.0
click at [686, 334] on canvas "Map" at bounding box center [718, 394] width 1436 height 678
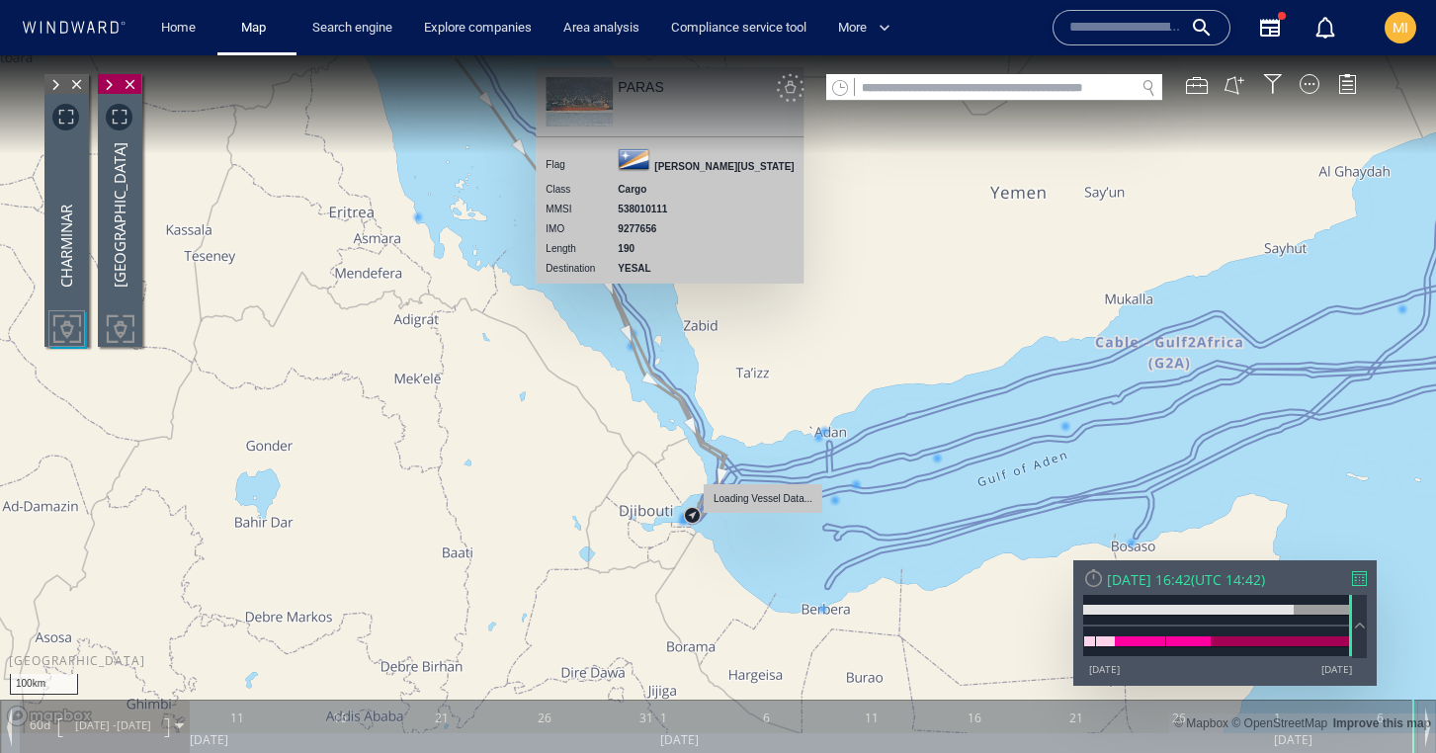
drag, startPoint x: 765, startPoint y: 471, endPoint x: 817, endPoint y: 523, distance: 73.4
click at [817, 523] on div "100km © Mapbox © OpenStreetMap Improve this map PARAS Flag Marshall Islands Cla…" at bounding box center [718, 394] width 1436 height 678
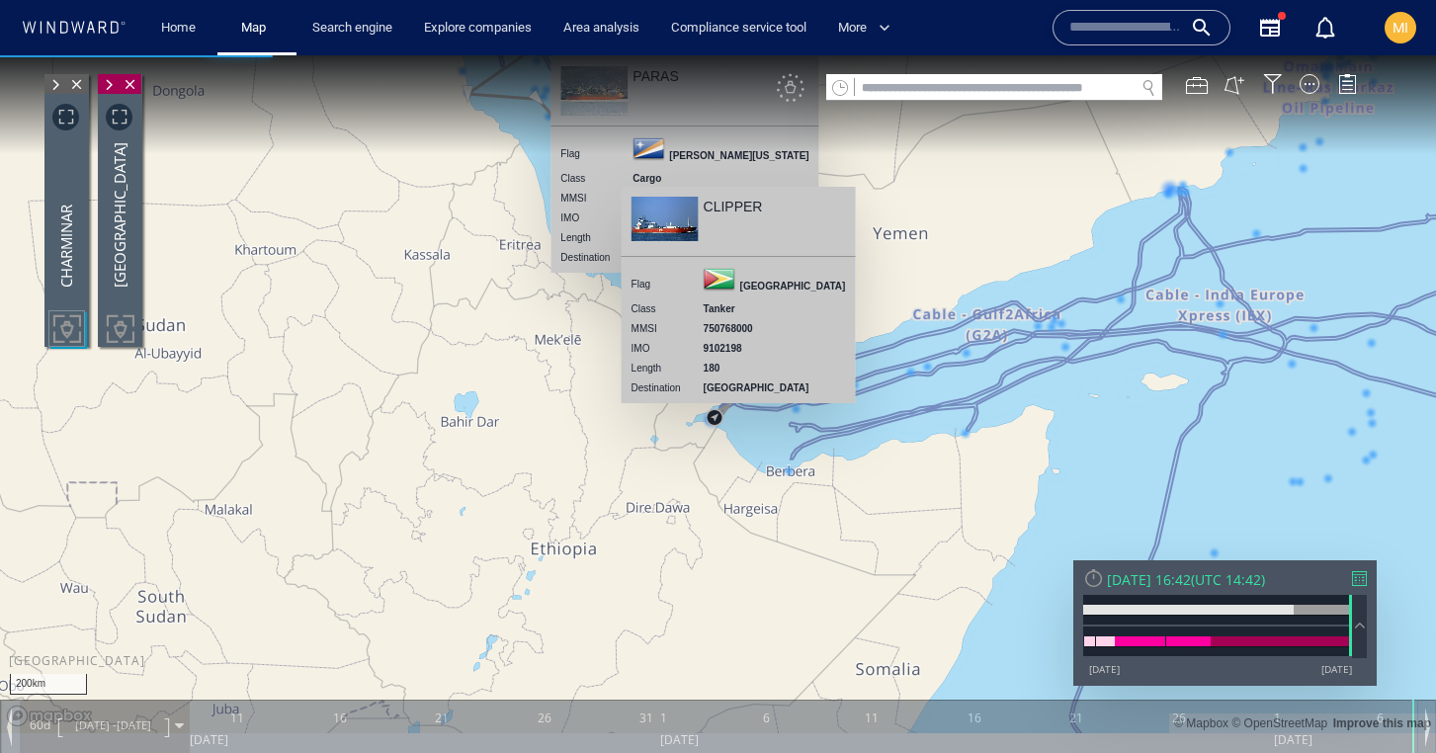
click at [470, 380] on canvas "Map" at bounding box center [718, 394] width 1436 height 678
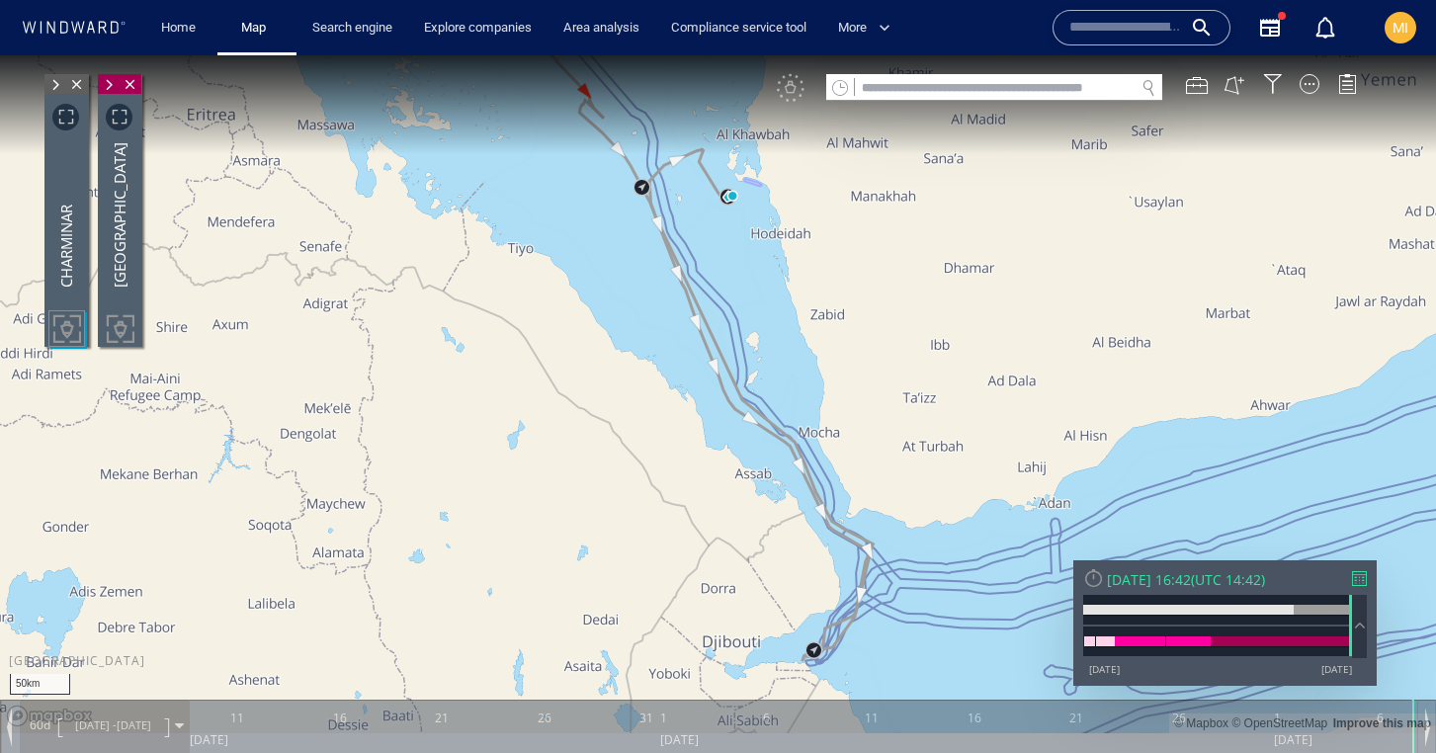
drag, startPoint x: 847, startPoint y: 267, endPoint x: 902, endPoint y: 415, distance: 158.3
click at [902, 415] on canvas "Map" at bounding box center [718, 394] width 1436 height 678
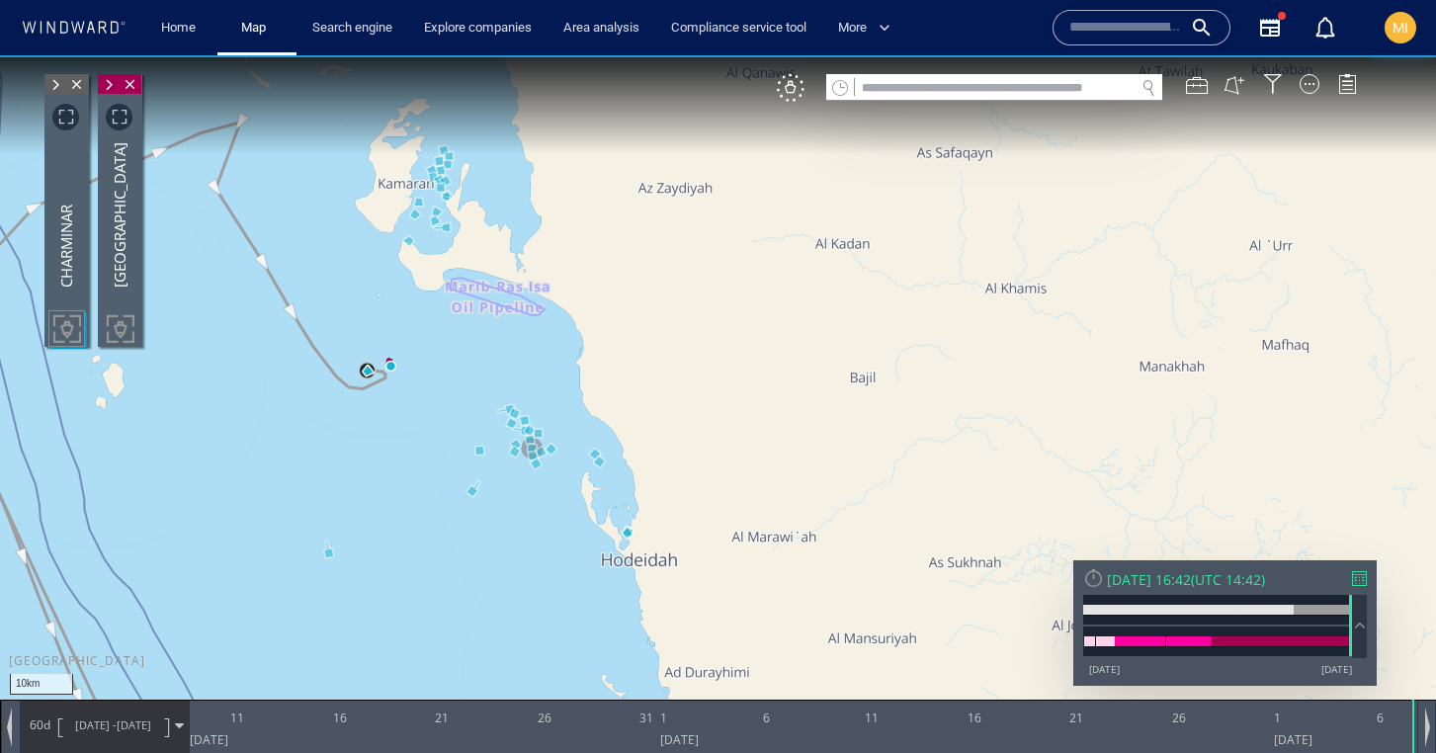
drag, startPoint x: 879, startPoint y: 410, endPoint x: 986, endPoint y: 406, distance: 107.8
click at [986, 406] on canvas "Map" at bounding box center [718, 394] width 1436 height 678
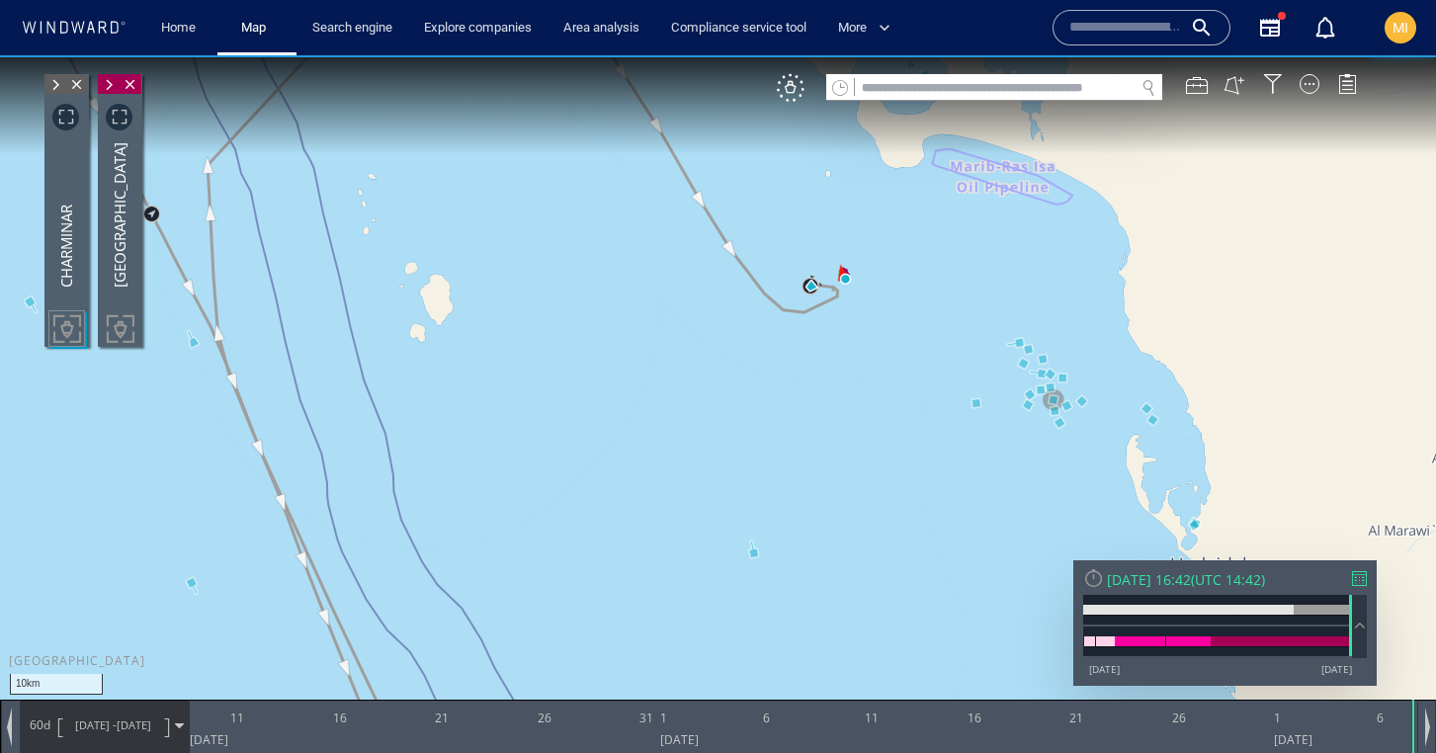
drag, startPoint x: 847, startPoint y: 328, endPoint x: 734, endPoint y: 457, distance: 170.9
click at [734, 457] on canvas "Map" at bounding box center [718, 394] width 1436 height 678
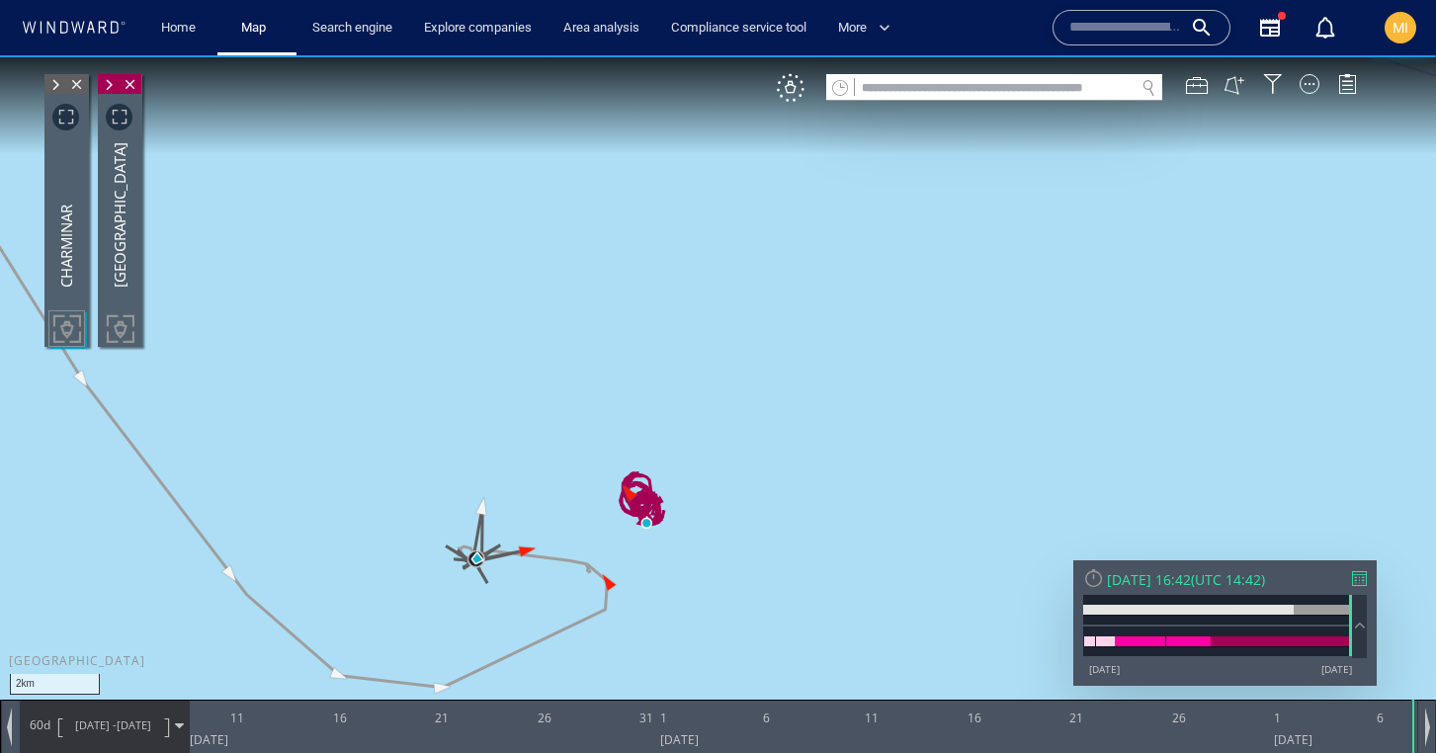
drag, startPoint x: 712, startPoint y: 456, endPoint x: 793, endPoint y: 322, distance: 156.1
click at [793, 322] on canvas "Map" at bounding box center [718, 394] width 1436 height 678
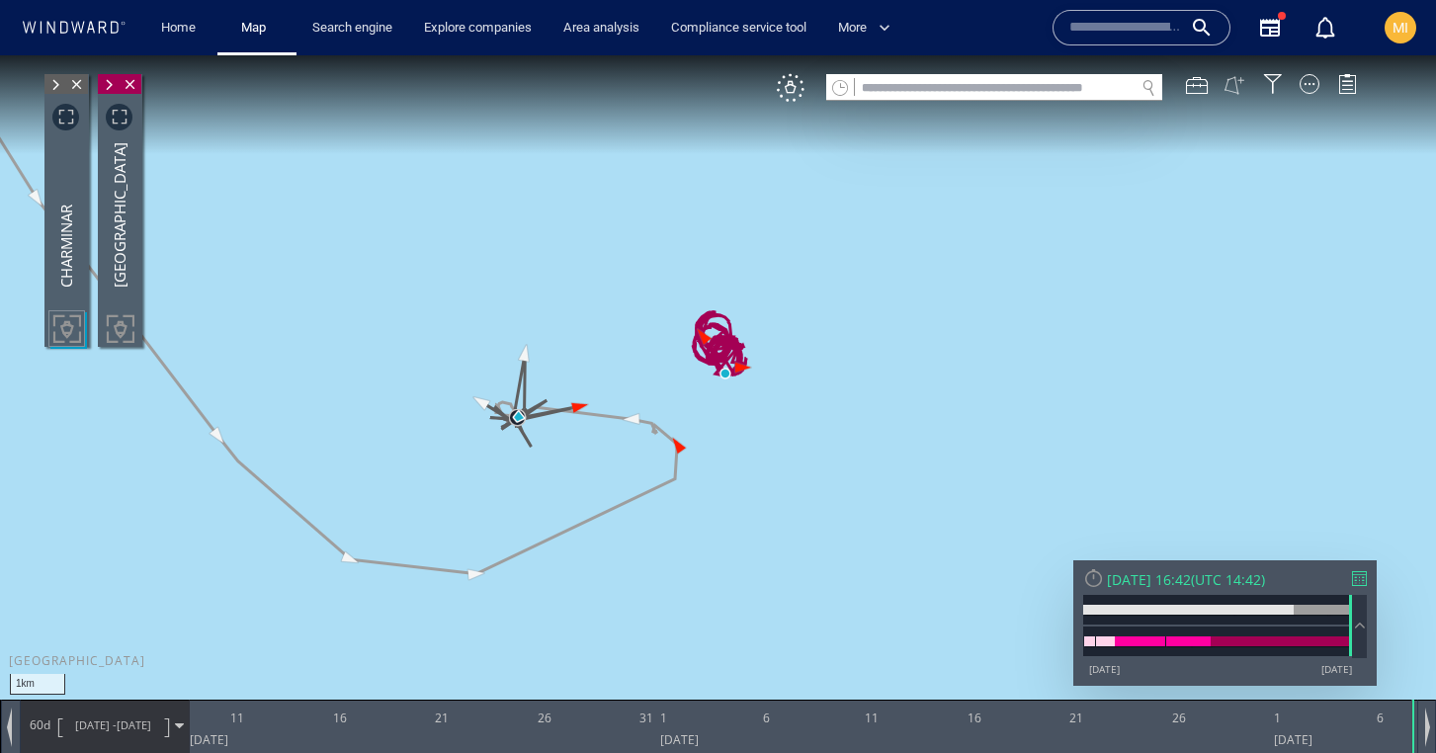
click at [1239, 79] on button at bounding box center [1235, 85] width 22 height 22
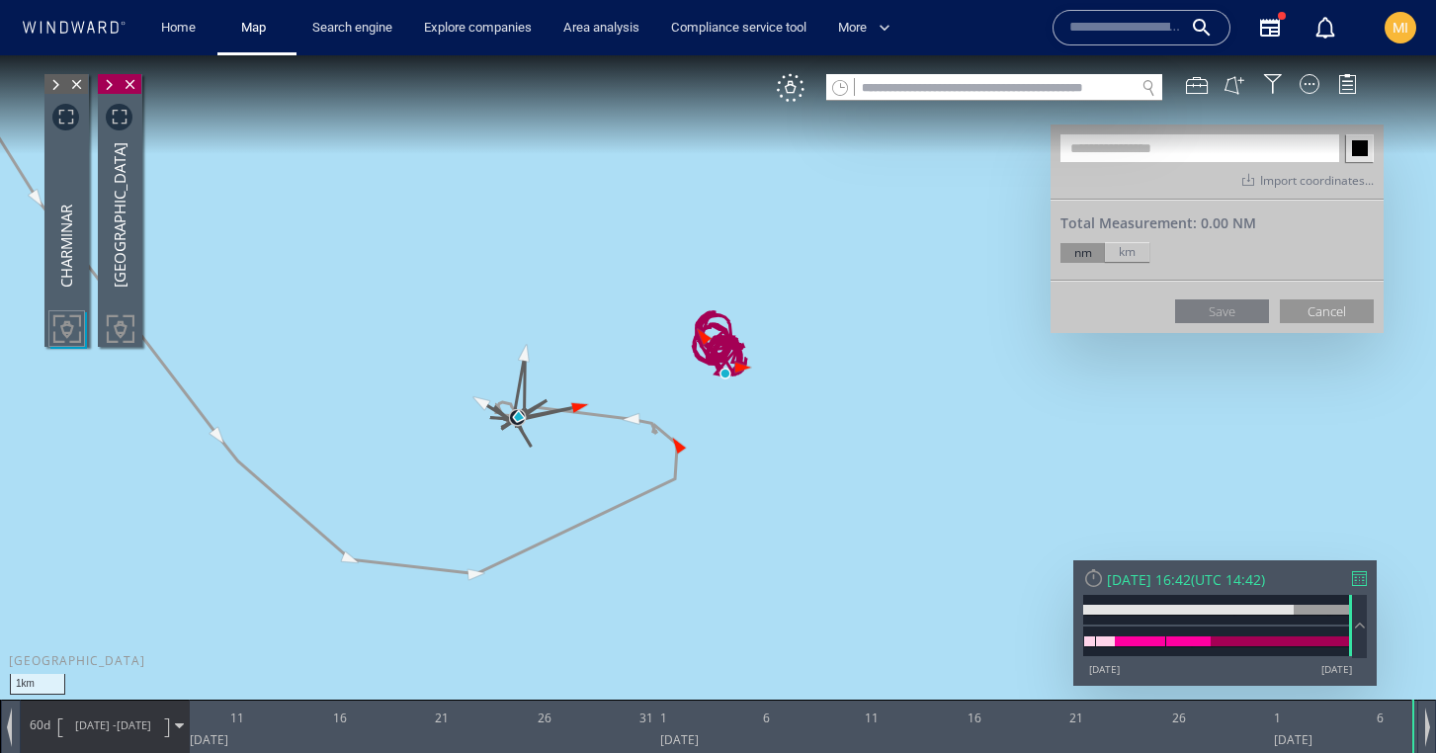
click at [454, 266] on canvas "Map" at bounding box center [718, 394] width 1436 height 678
click at [445, 488] on canvas "Map" at bounding box center [718, 394] width 1436 height 678
click at [769, 485] on canvas "Map" at bounding box center [718, 394] width 1436 height 678
click at [859, 458] on canvas "Map" at bounding box center [718, 394] width 1436 height 678
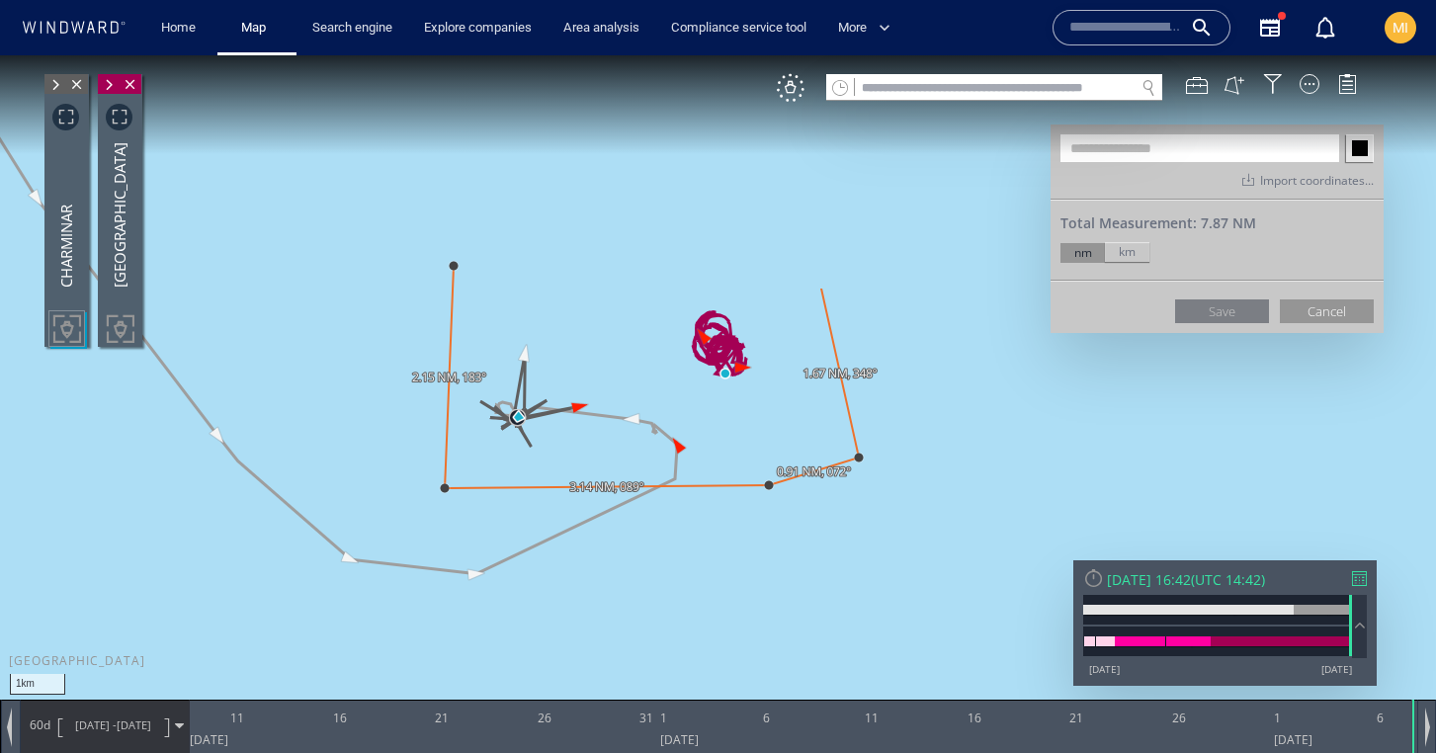
click at [821, 289] on canvas "Map" at bounding box center [718, 394] width 1436 height 678
click at [804, 240] on canvas "Map" at bounding box center [718, 394] width 1436 height 678
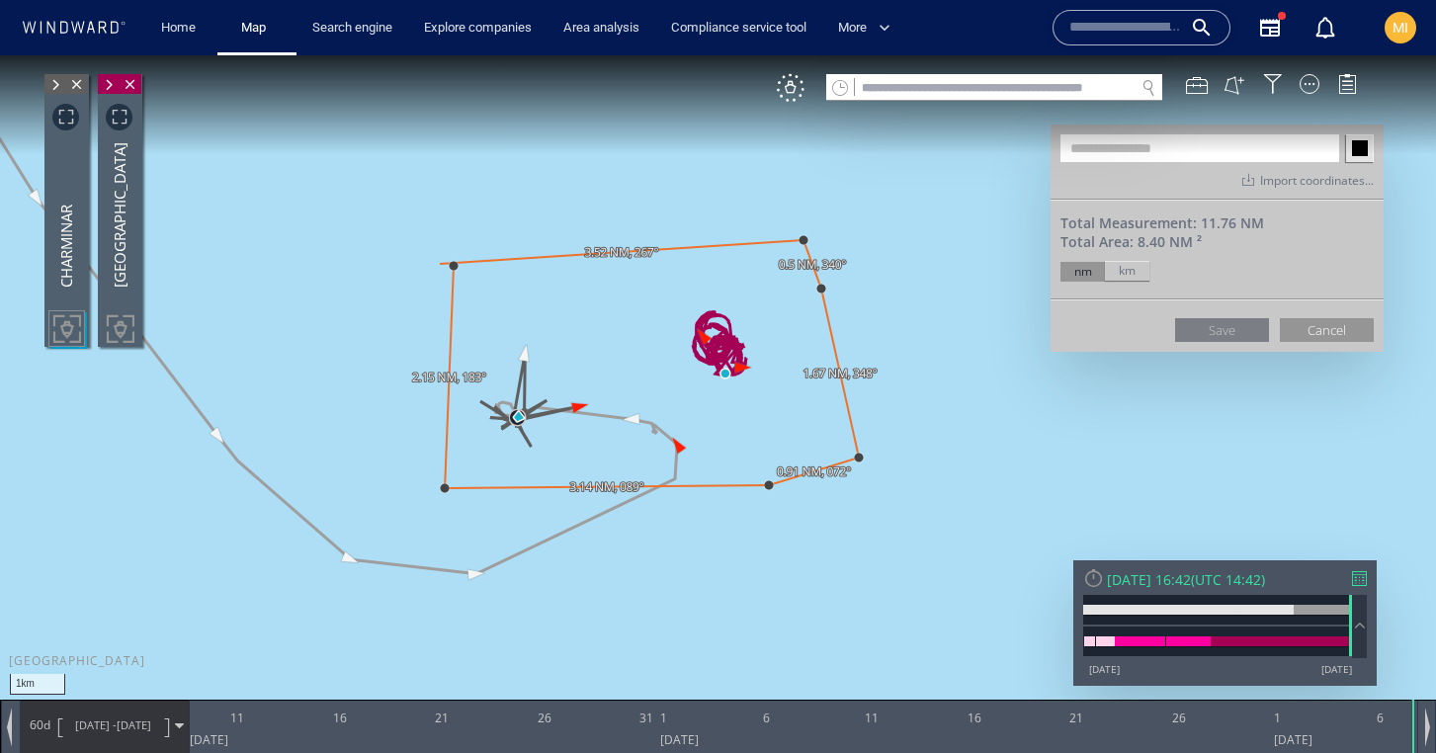
click at [451, 264] on canvas "Map" at bounding box center [718, 394] width 1436 height 678
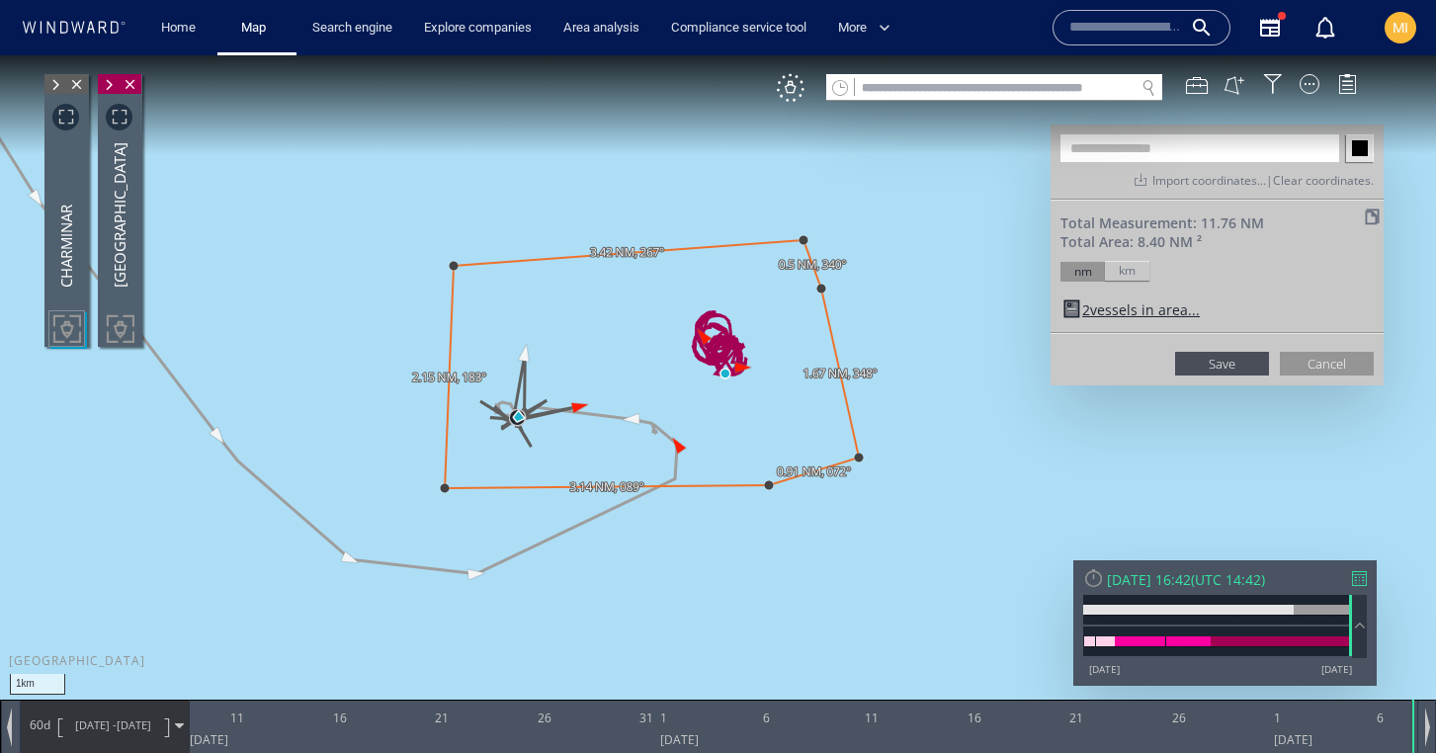
click at [1105, 143] on input "text" at bounding box center [1200, 148] width 279 height 28
type input "**********"
click at [1223, 366] on button "Save" at bounding box center [1222, 364] width 94 height 24
